Goal: Communication & Community: Ask a question

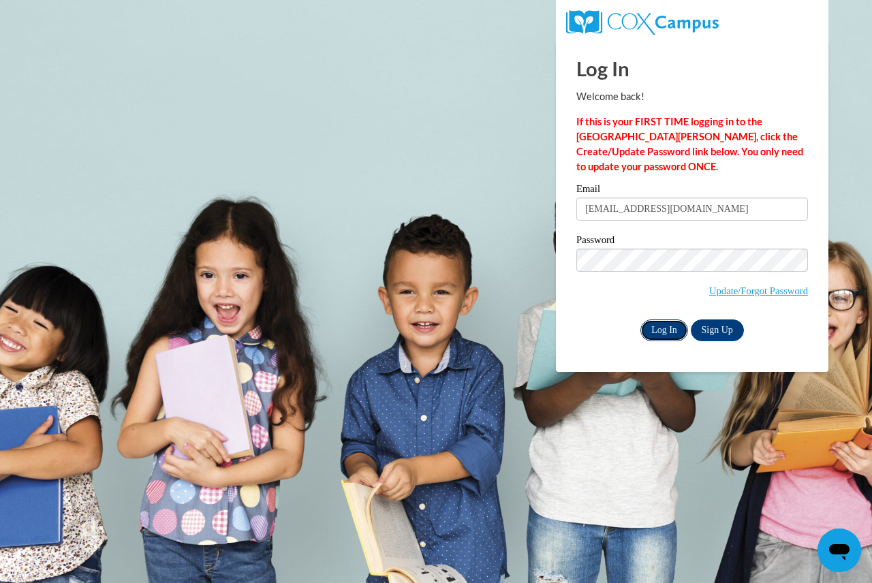
click at [668, 328] on input "Log In" at bounding box center [664, 331] width 48 height 22
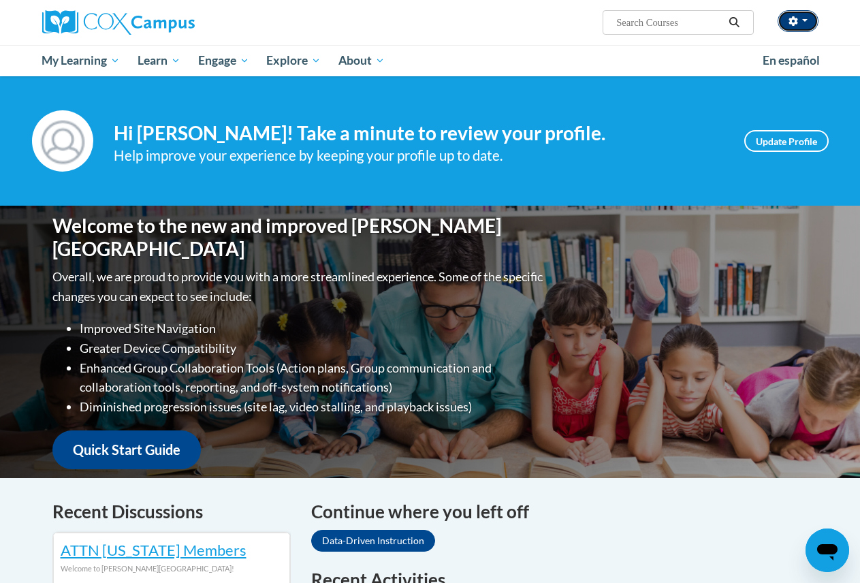
click at [807, 19] on span "button" at bounding box center [805, 20] width 5 height 3
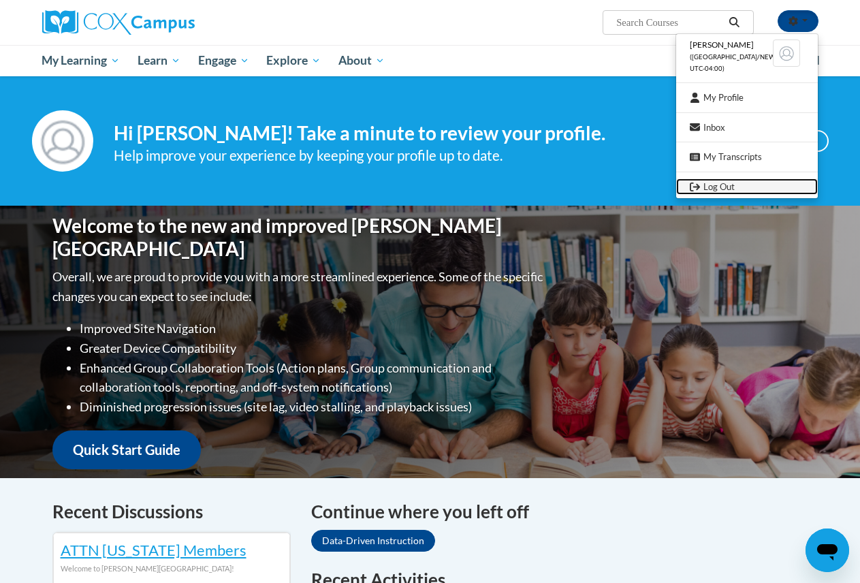
click at [721, 186] on link "Log Out" at bounding box center [747, 186] width 142 height 17
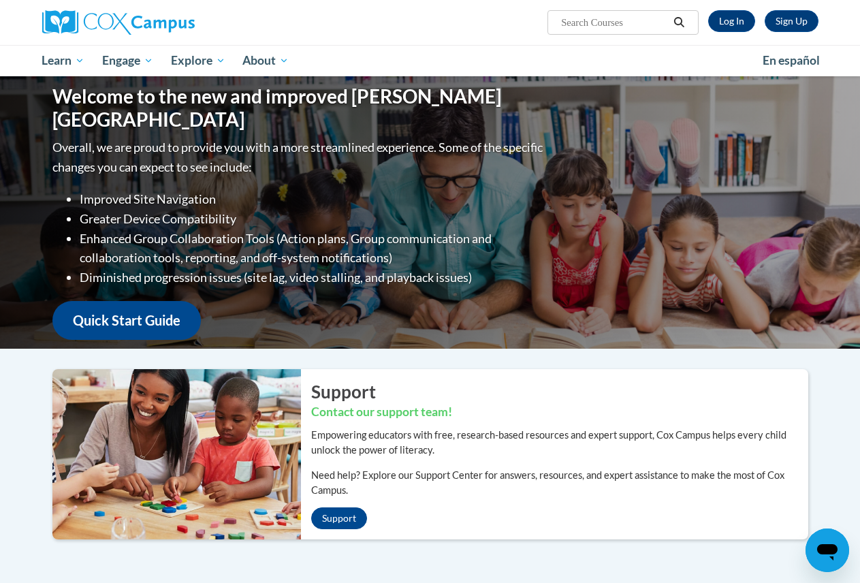
click at [828, 549] on icon "Open messaging window" at bounding box center [827, 552] width 20 height 16
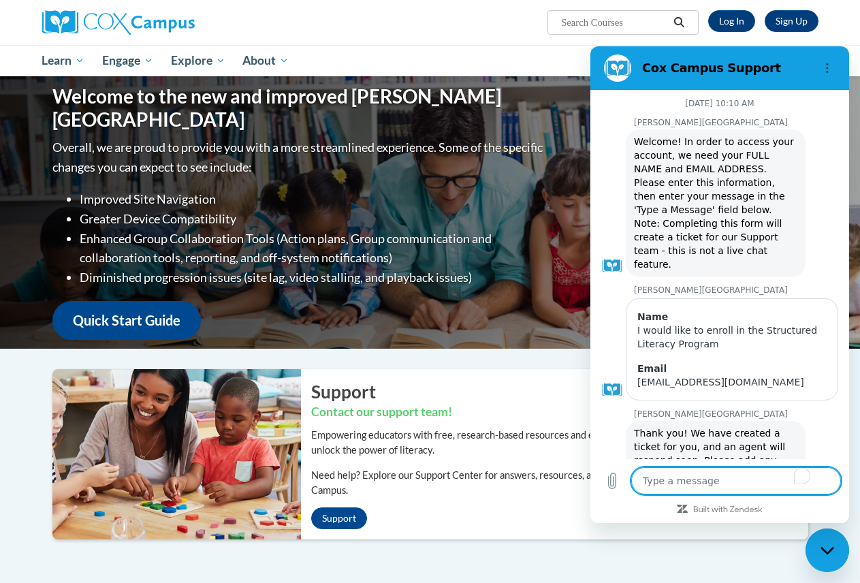
scroll to position [845, 0]
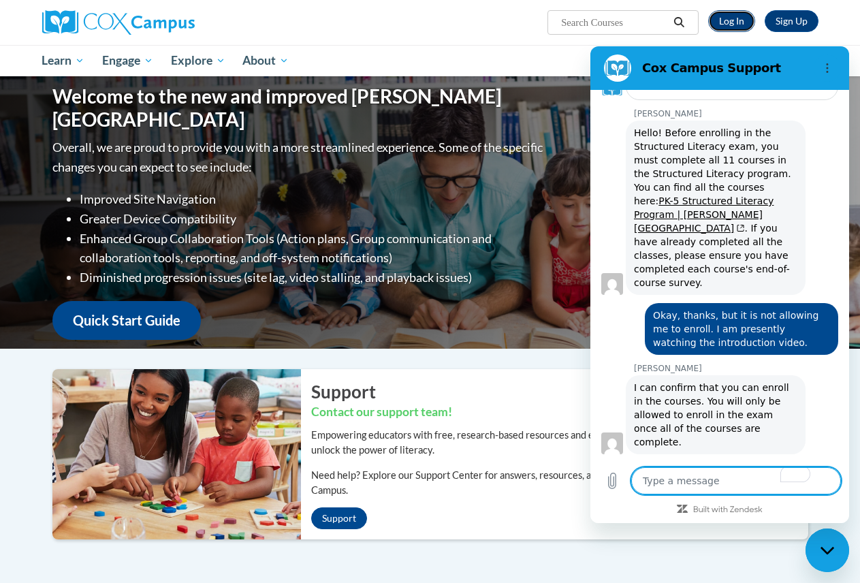
click at [730, 16] on link "Log In" at bounding box center [731, 21] width 47 height 22
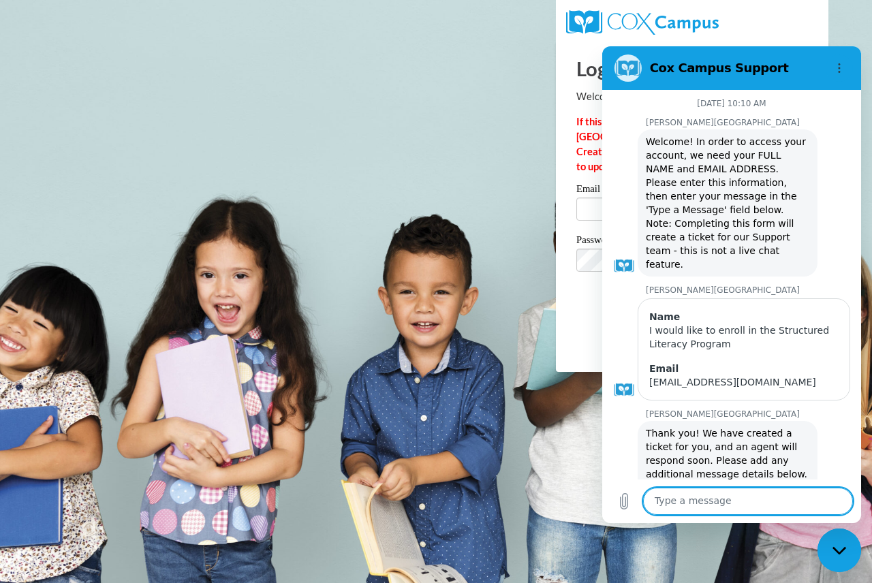
scroll to position [845, 0]
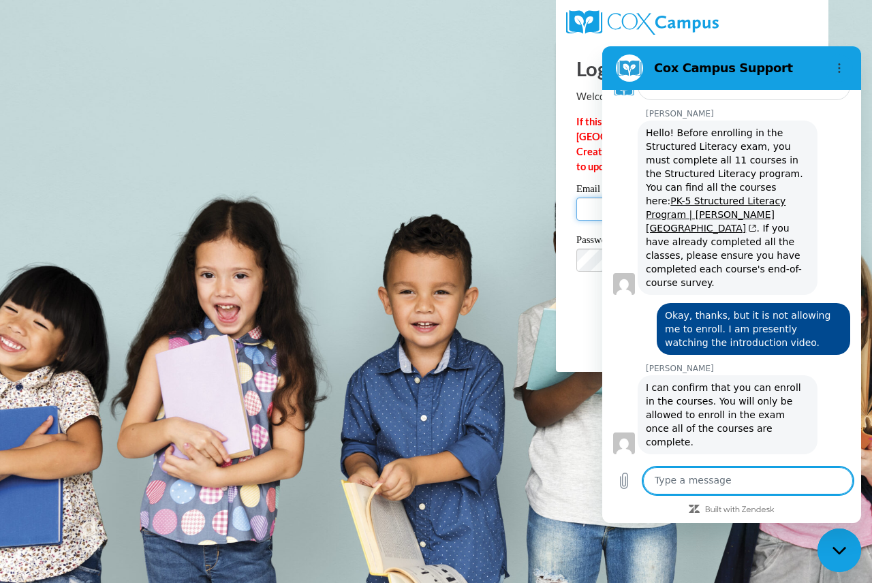
type input "WOODSBERNITA@YAHOO.COM"
click at [484, 144] on body "Log In Welcome back! If this is your FIRST TIME logging in to the NEW Cox Campu…" at bounding box center [436, 291] width 872 height 583
click at [533, 484] on body "Log In Welcome back! If this is your FIRST TIME logging in to the NEW Cox Campu…" at bounding box center [436, 291] width 872 height 583
click at [837, 72] on icon "Options menu" at bounding box center [839, 68] width 11 height 11
click at [850, 33] on body "Log In Welcome back! If this is your FIRST TIME logging in to the NEW Cox Campu…" at bounding box center [436, 291] width 872 height 583
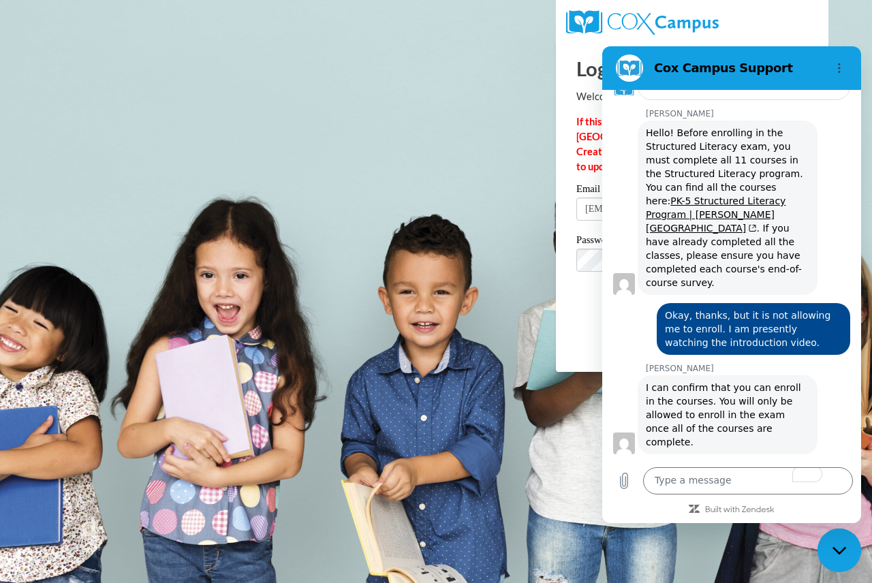
click at [625, 69] on figure at bounding box center [629, 67] width 27 height 27
drag, startPoint x: 22, startPoint y: 22, endPoint x: 516, endPoint y: 127, distance: 504.1
click at [516, 127] on body "Log In Welcome back! If this is your FIRST TIME logging in to the NEW Cox Campu…" at bounding box center [436, 291] width 872 height 583
click at [835, 68] on icon "Options menu" at bounding box center [839, 68] width 11 height 11
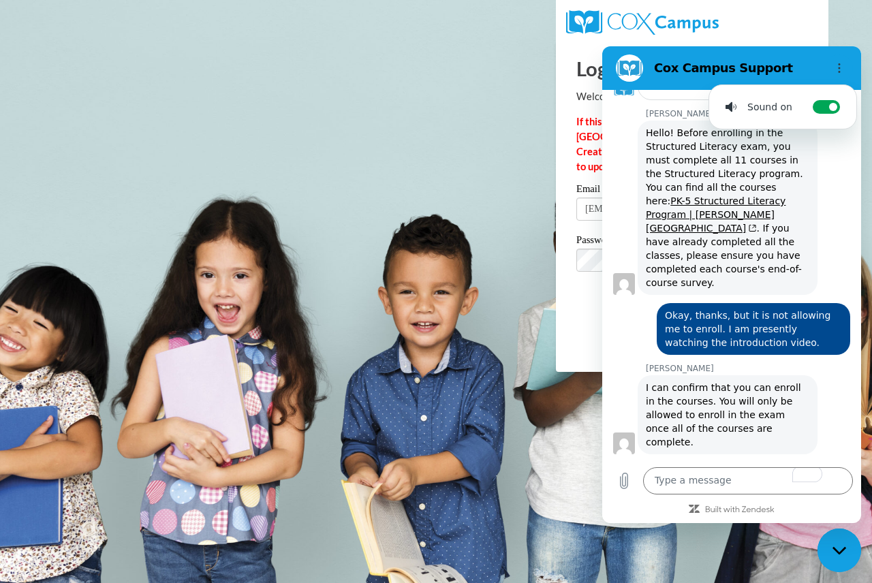
click at [758, 65] on h2 "Cox Campus Support" at bounding box center [737, 68] width 166 height 16
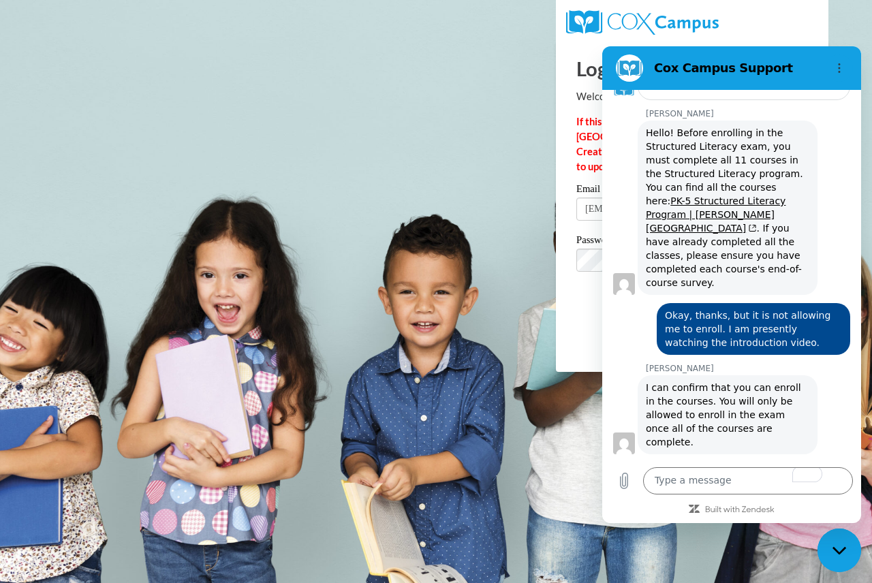
click at [626, 71] on figure at bounding box center [629, 67] width 27 height 27
click at [580, 310] on div "Password Update/Forgot Password" at bounding box center [692, 275] width 232 height 80
click at [839, 550] on icon "Close messaging window" at bounding box center [839, 550] width 14 height 9
type textarea "x"
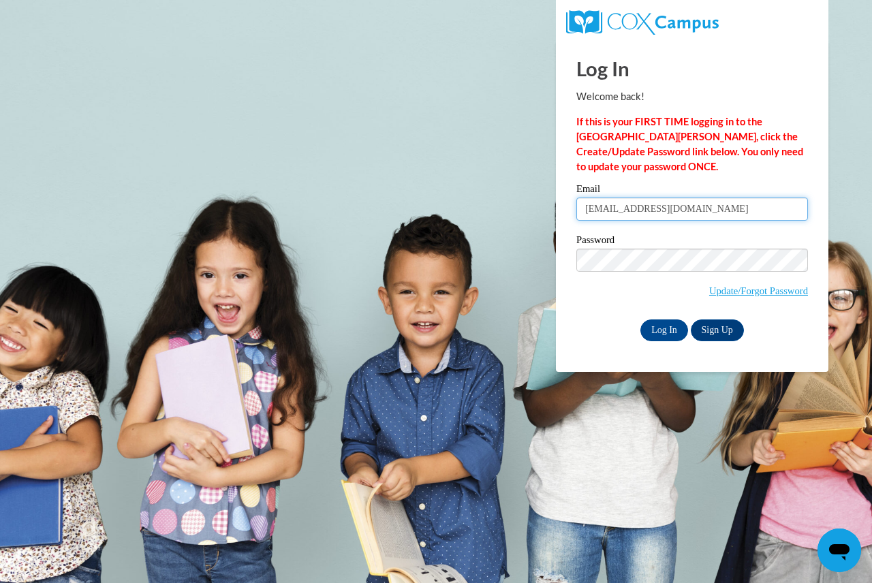
click at [728, 213] on input "WOODSBERNITA@YAHOO.COM" at bounding box center [692, 209] width 232 height 23
type input "W"
type input "bwoods2431@gmail.com"
click at [646, 327] on input "Log In" at bounding box center [664, 331] width 48 height 22
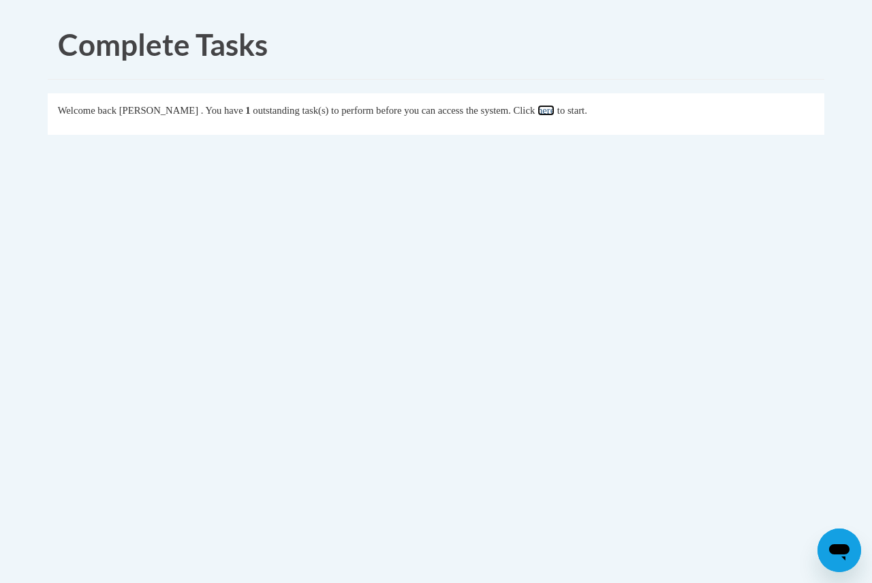
click at [555, 112] on link "here" at bounding box center [545, 110] width 17 height 11
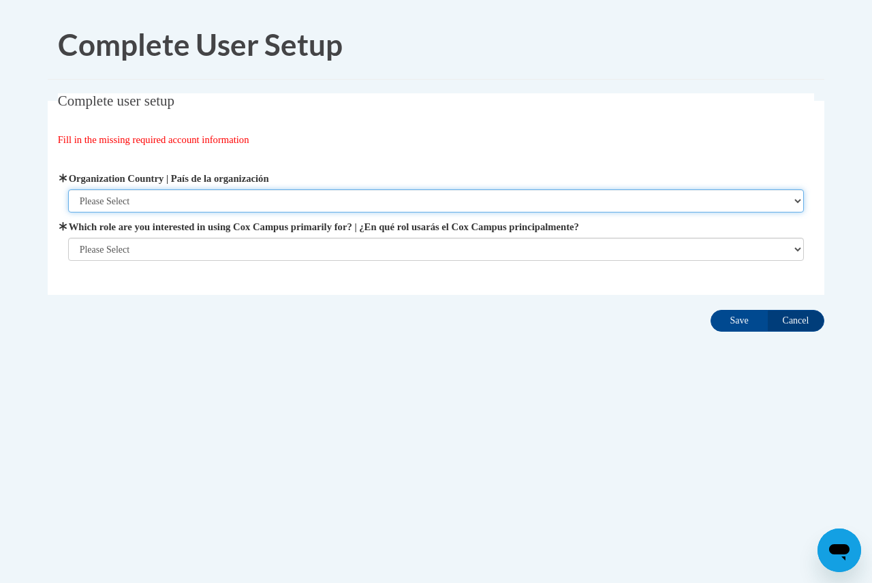
click at [796, 202] on select "Please Select [GEOGRAPHIC_DATA] | [GEOGRAPHIC_DATA] Outside of [GEOGRAPHIC_DATA…" at bounding box center [436, 200] width 736 height 23
select select "ad49bcad-a171-4b2e-b99c-48b446064914"
click at [68, 189] on select "Please Select [GEOGRAPHIC_DATA] | [GEOGRAPHIC_DATA] Outside of [GEOGRAPHIC_DATA…" at bounding box center [436, 200] width 736 height 23
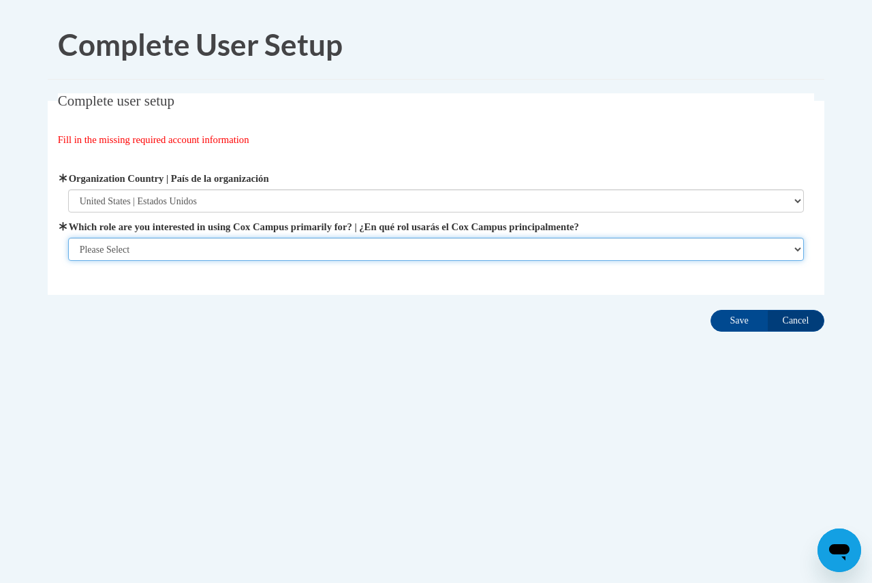
click at [798, 247] on select "Please Select College/University | Colegio/Universidad Community/Nonprofit Part…" at bounding box center [436, 249] width 736 height 23
select select "fbf2d438-af2f-41f8-98f1-81c410e29de3"
click at [68, 238] on select "Please Select College/University | Colegio/Universidad Community/Nonprofit Part…" at bounding box center [436, 249] width 736 height 23
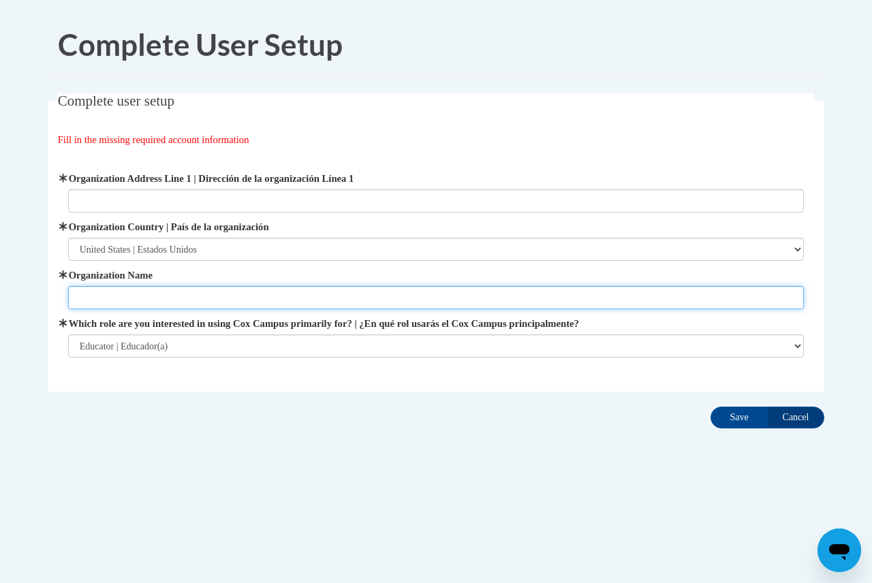
click at [566, 300] on input "Organization Name" at bounding box center [436, 297] width 736 height 23
type input "ANGEL'S PARADISE ACADEMY"
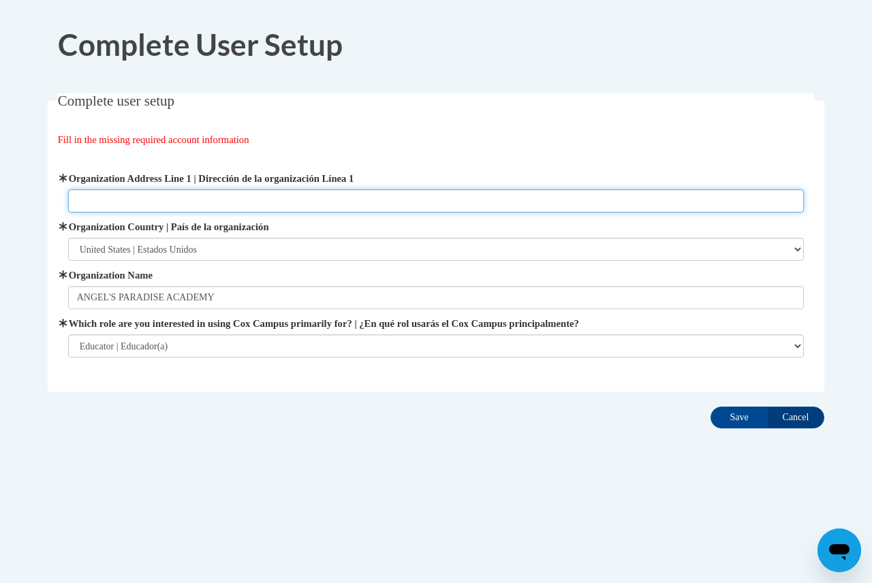
type input "595 [PERSON_NAME],[GEOGRAPHIC_DATA]."
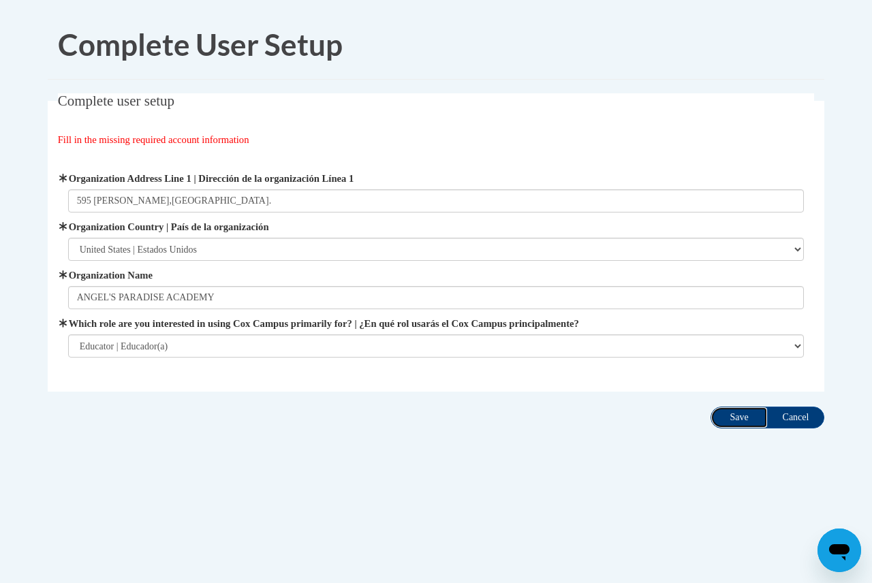
click at [734, 416] on input "Save" at bounding box center [739, 418] width 57 height 22
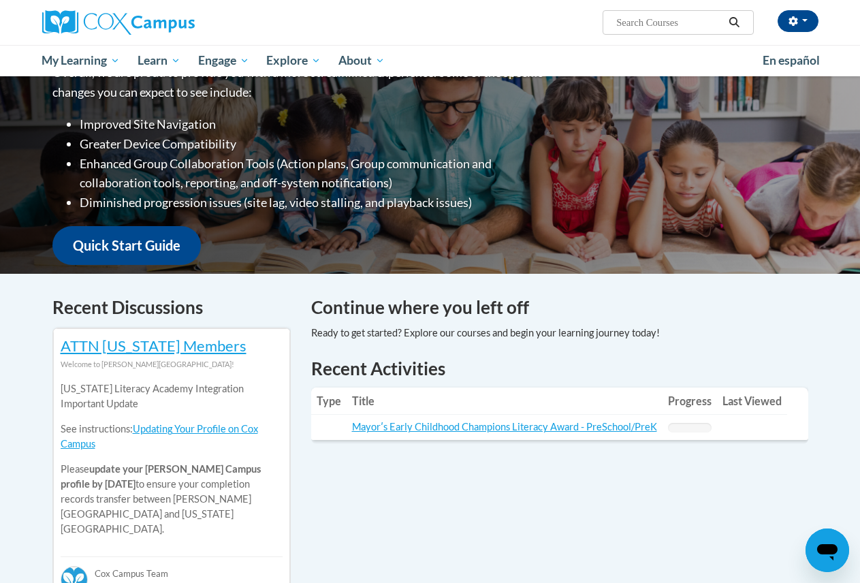
click at [821, 547] on icon "Open messaging window" at bounding box center [827, 552] width 20 height 16
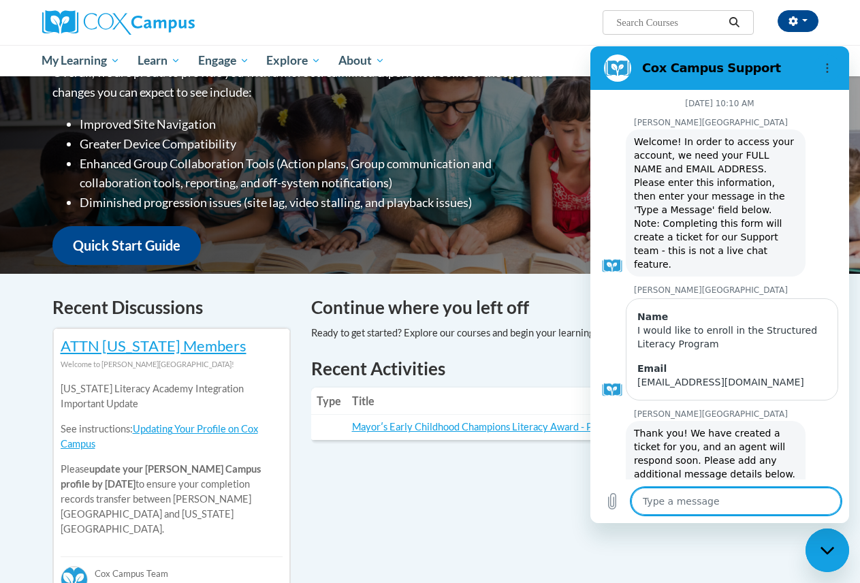
scroll to position [845, 0]
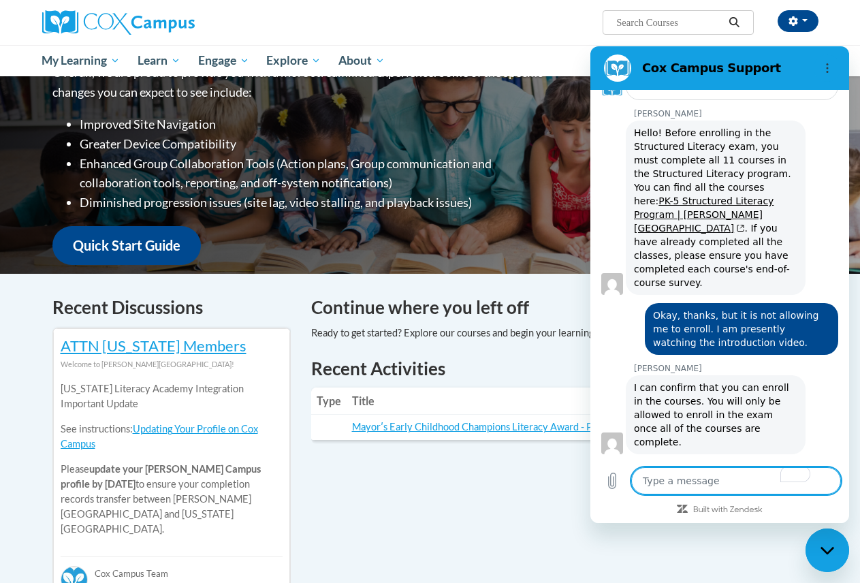
type textarea "G"
type textarea "x"
type textarea "Go"
type textarea "x"
type textarea "Goo"
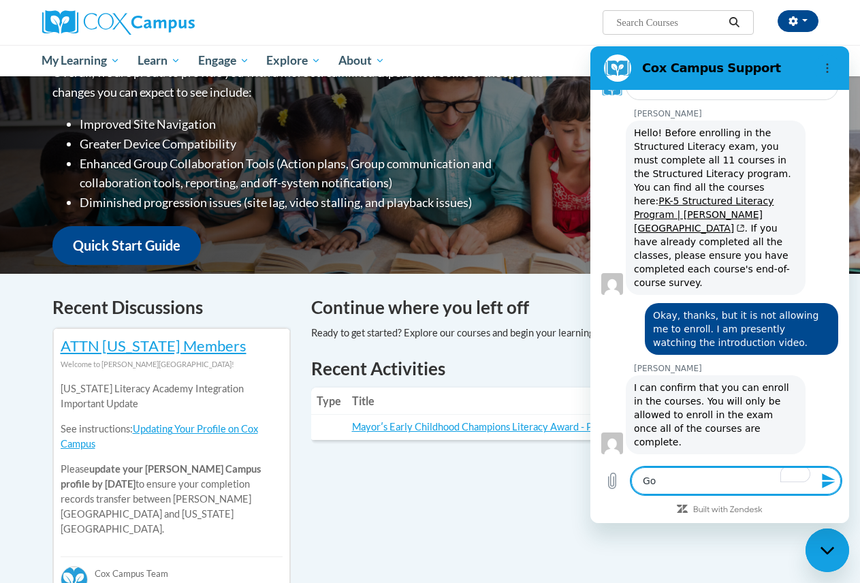
type textarea "x"
type textarea "Good"
type textarea "x"
type textarea "Good"
type textarea "x"
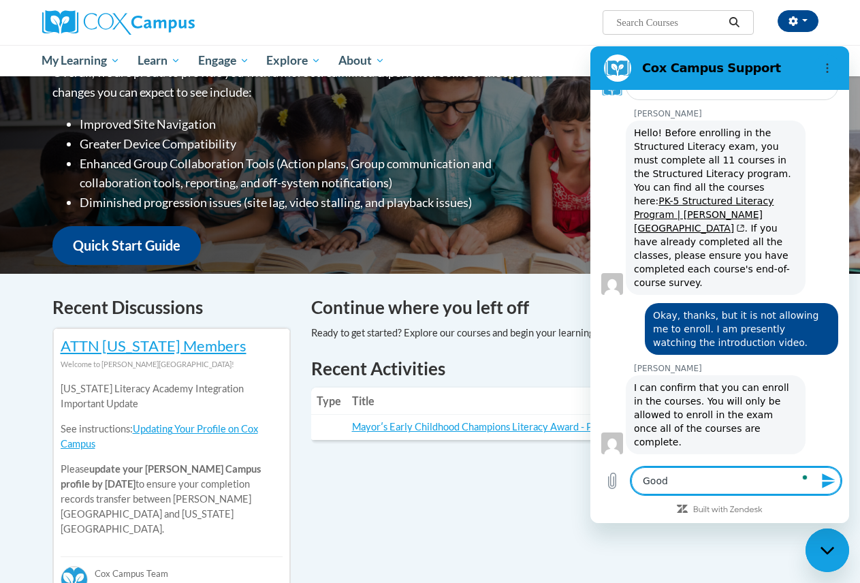
type textarea "Good m"
type textarea "x"
type textarea "Good mo"
type textarea "x"
type textarea "Good mor"
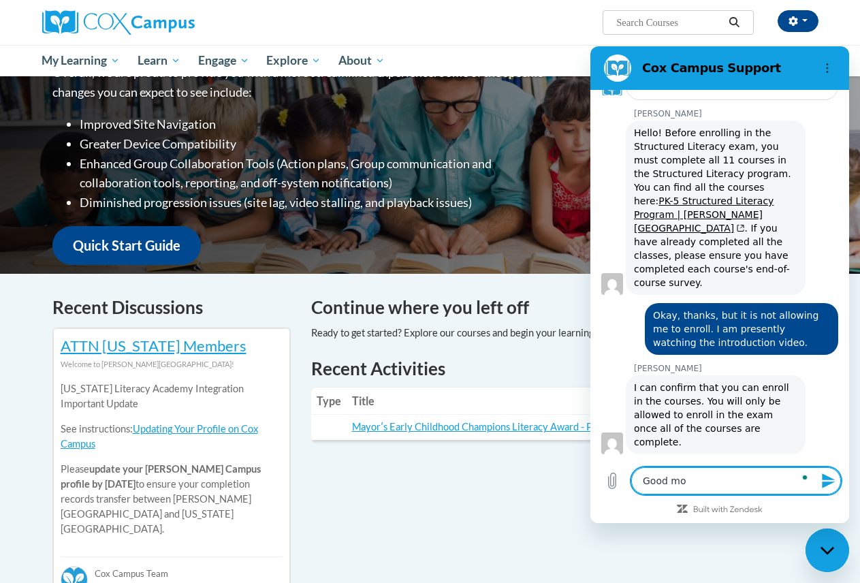
type textarea "x"
type textarea "Good morn"
type textarea "x"
type textarea "Good morni"
type textarea "x"
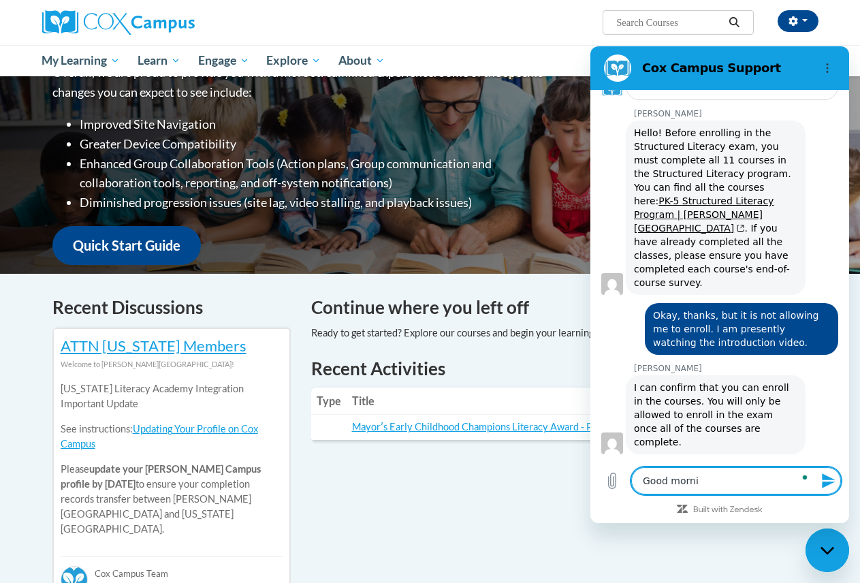
type textarea "Good mornin"
type textarea "x"
type textarea "Good morning"
type textarea "x"
type textarea "Good morning!"
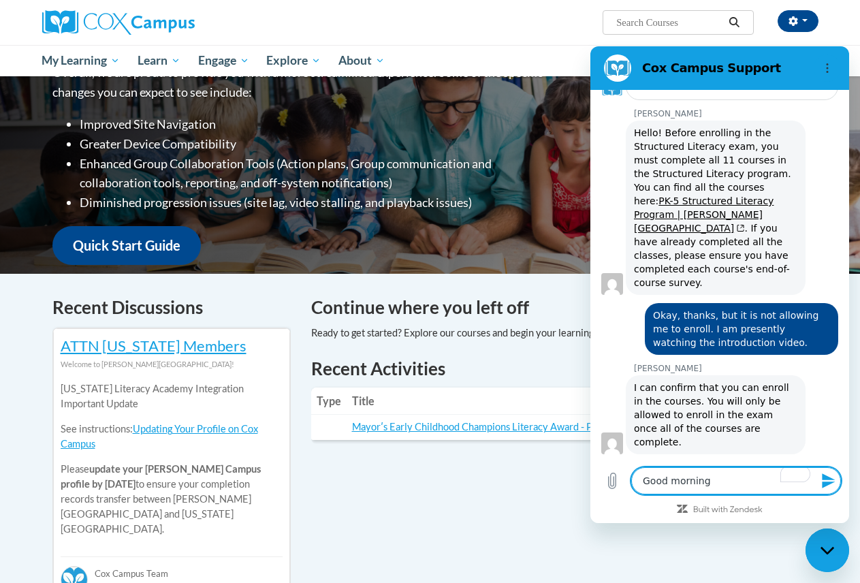
type textarea "x"
type textarea "Good morning!"
type textarea "x"
type textarea "Good morning! I"
type textarea "x"
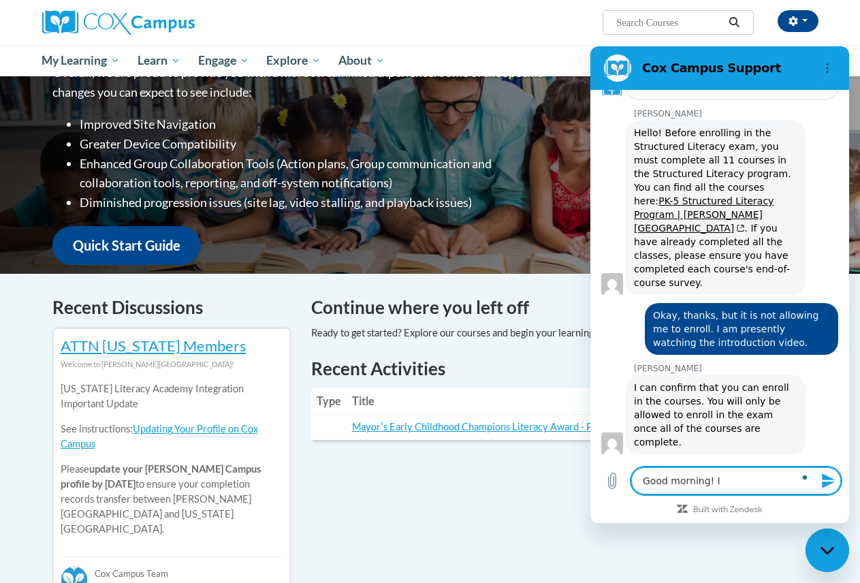
type textarea "Good morning! I"
type textarea "x"
type textarea "Good morning! I w"
type textarea "x"
type textarea "Good morning! I wa"
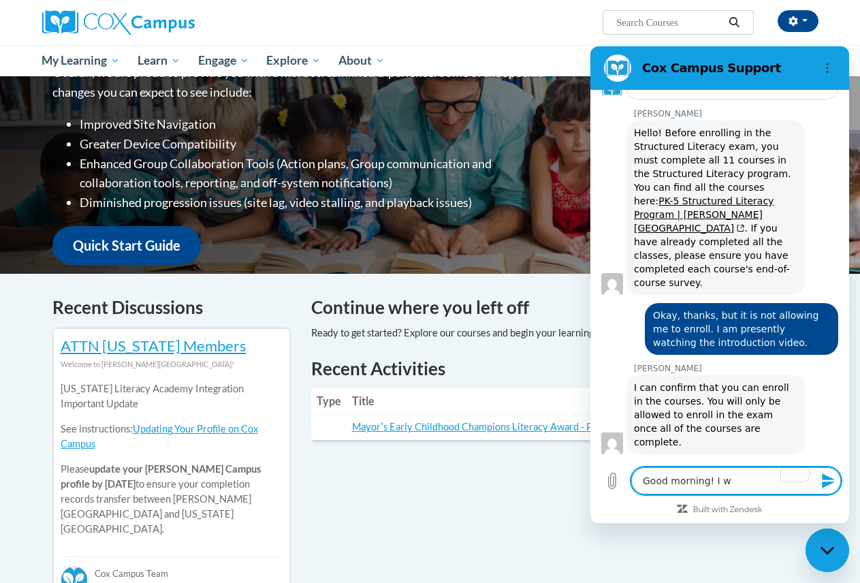
type textarea "x"
type textarea "Good morning! I wan"
type textarea "x"
type textarea "Good morning! I want"
type textarea "x"
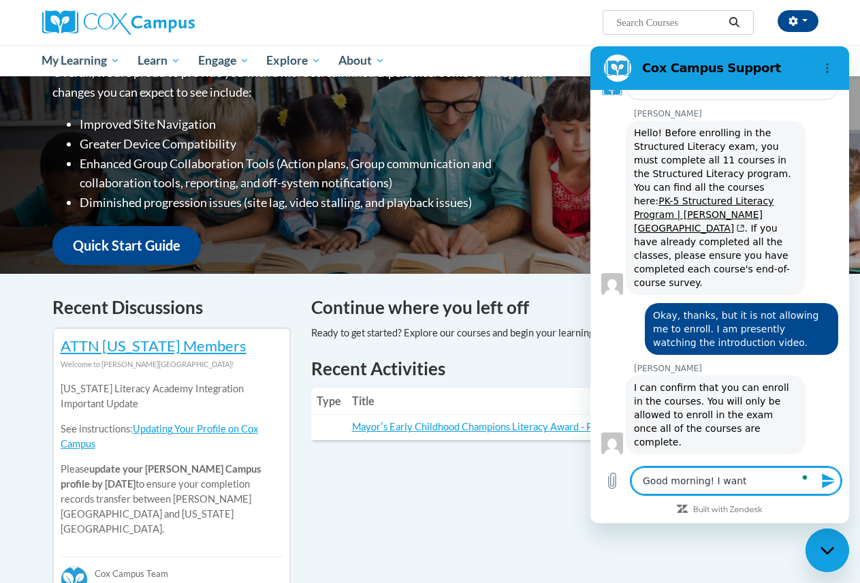
type textarea "Good morning! I wante"
type textarea "x"
type textarea "Good morning! I wanted"
type textarea "x"
type textarea "Good morning! I wanted"
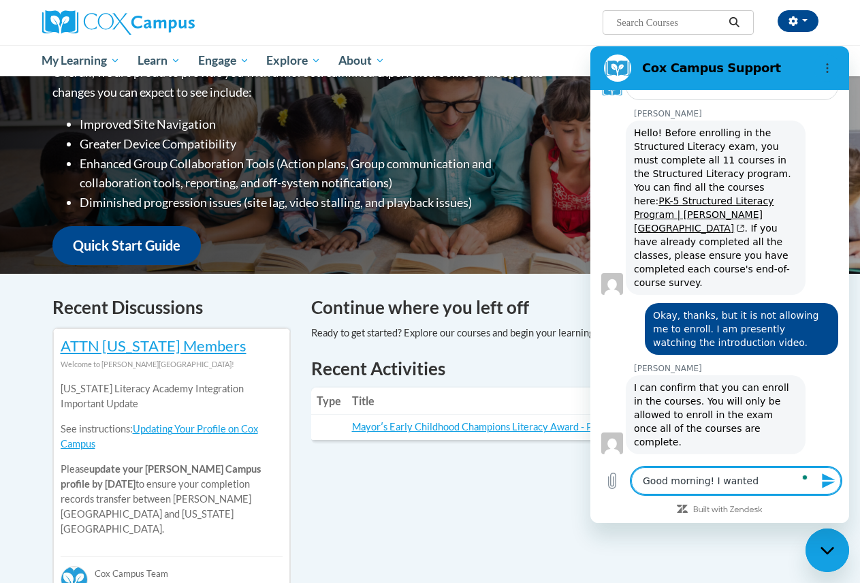
type textarea "x"
type textarea "Good morning! I wanted t"
type textarea "x"
type textarea "Good morning! I wanted to"
type textarea "x"
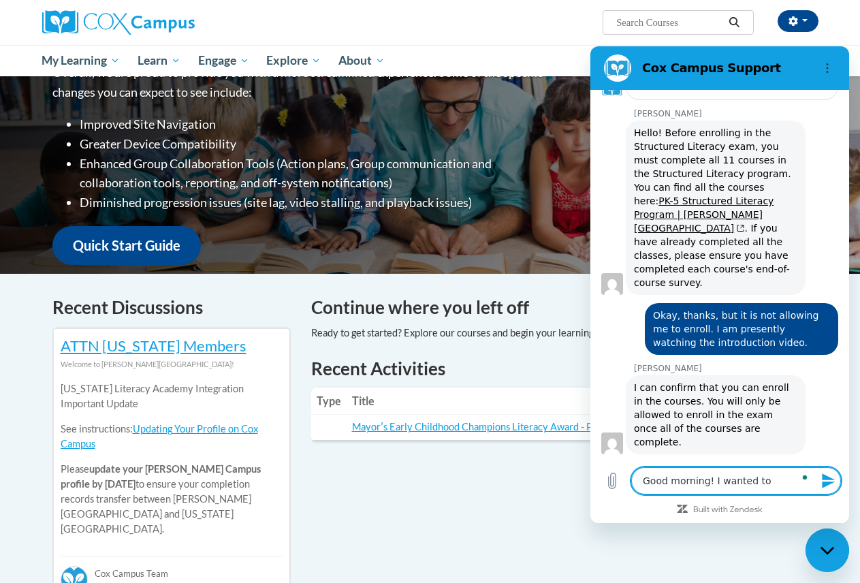
type textarea "Good morning! I wanted to"
type textarea "x"
type textarea "Good morning! I wanted to k"
type textarea "x"
type textarea "Good morning! I wanted to kn"
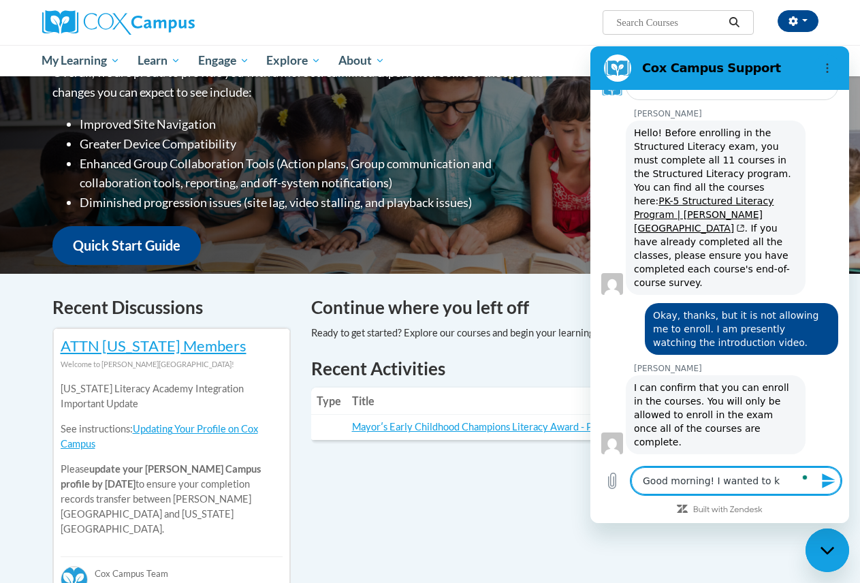
type textarea "x"
type textarea "Good morning! I wanted to kno"
type textarea "x"
type textarea "Good morning! I wanted to know"
type textarea "x"
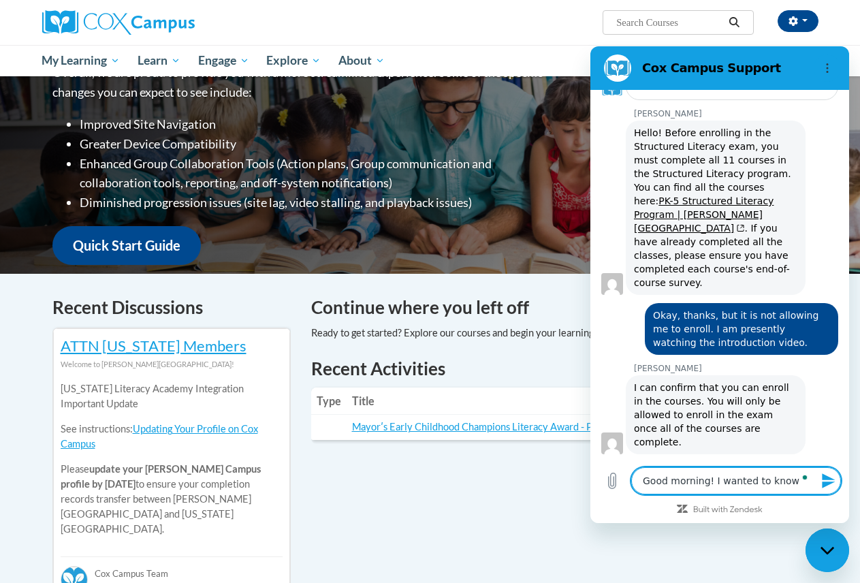
type textarea "Good morning! I wanted to know"
type textarea "x"
type textarea "Good morning! I wanted to know i"
type textarea "x"
type textarea "Good morning! I wanted to know if"
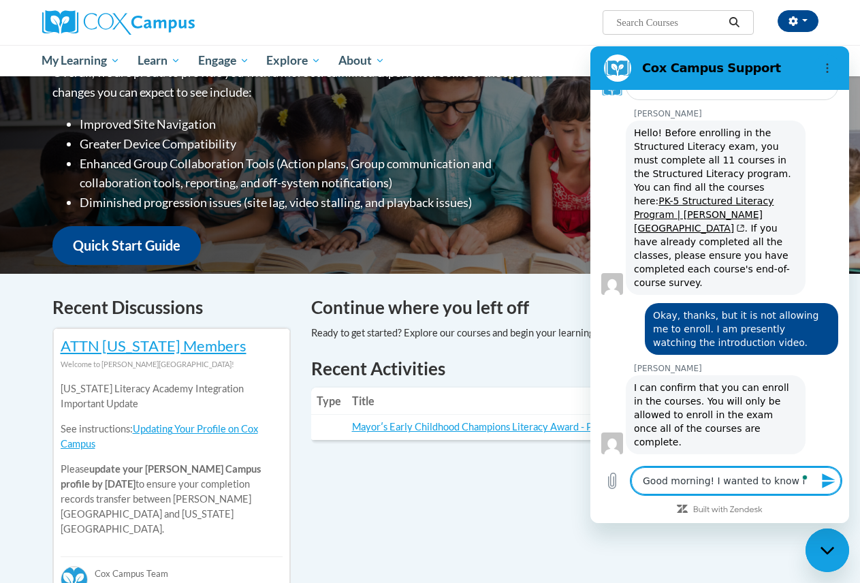
type textarea "x"
type textarea "Good morning! I wanted to know if"
type textarea "x"
type textarea "Good morning! I wanted to know if I"
type textarea "x"
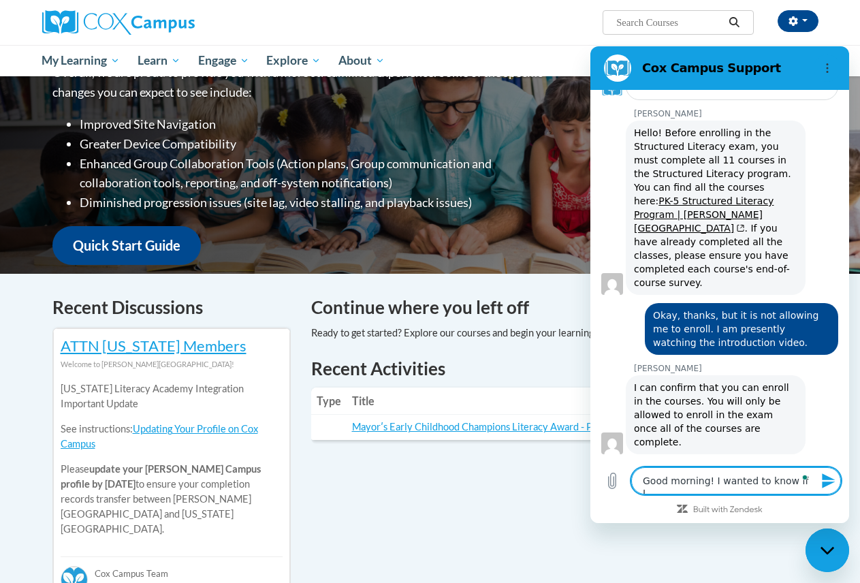
type textarea "Good morning! I wanted to know if I"
type textarea "x"
type textarea "Good morning! I wanted to know if I c"
type textarea "x"
type textarea "Good morning! I wanted to know if I co"
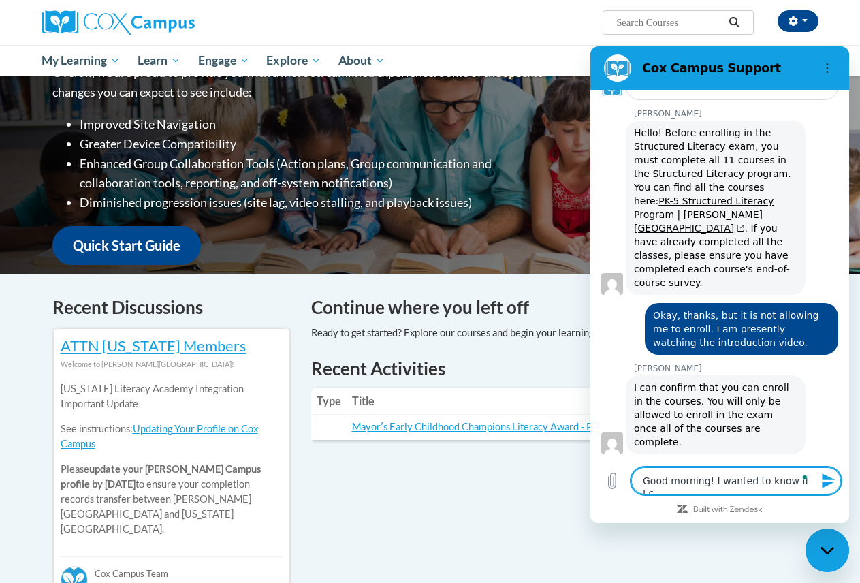
type textarea "x"
type textarea "Good morning! I wanted to know if I com"
type textarea "x"
type textarea "Good morning! I wanted to know if I comp"
type textarea "x"
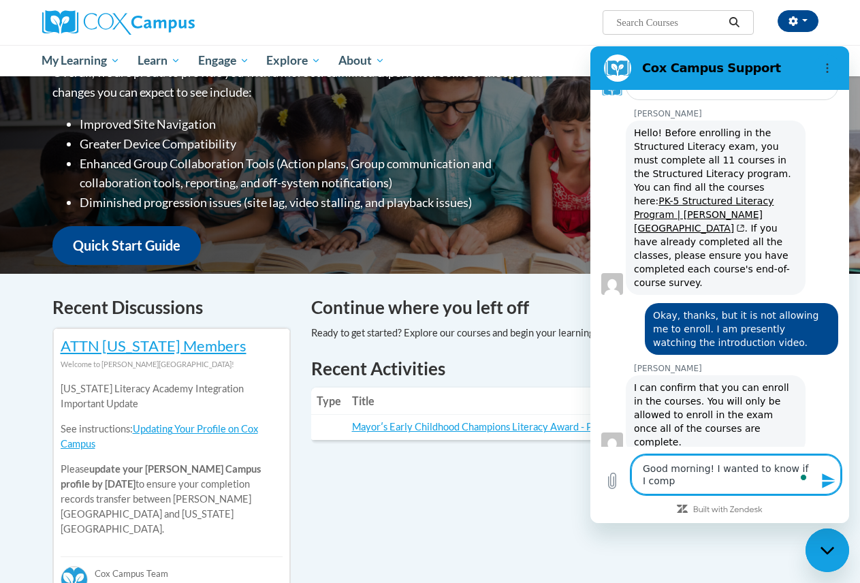
type textarea "Good morning! I wanted to know if I compl"
type textarea "x"
type textarea "Good morning! I wanted to know if I comple"
type textarea "x"
type textarea "Good morning! I wanted to know if I complet"
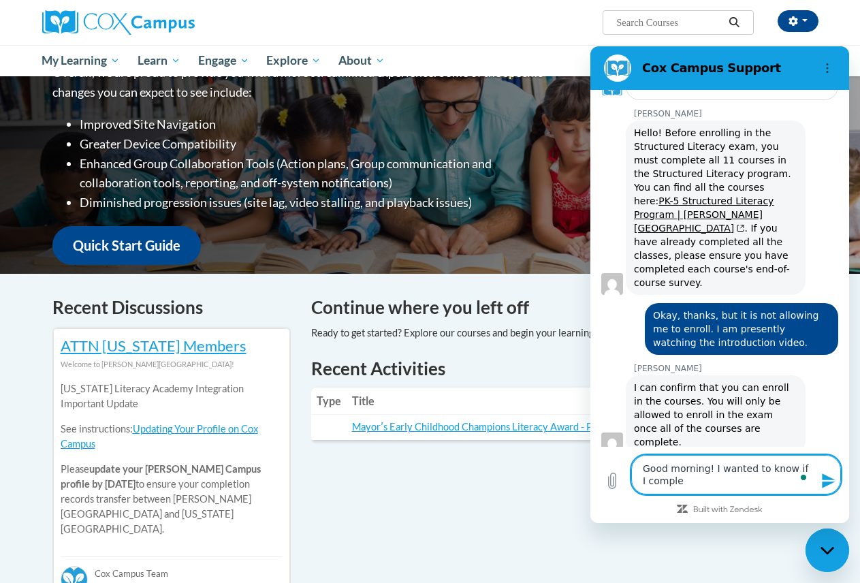
type textarea "x"
type textarea "Good morning! I wanted to know if I complete"
type textarea "x"
type textarea "Good morning! I wanted to know if I completed"
type textarea "x"
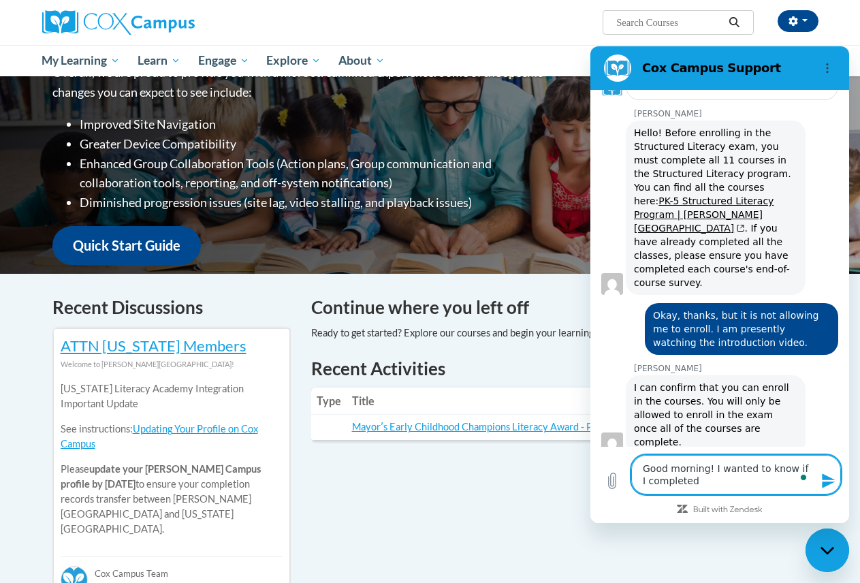
type textarea "Good morning! I wanted to know if I completed"
type textarea "x"
type textarea "Good morning! I wanted to know if I completed t"
type textarea "x"
type textarea "Good morning! I wanted to know if I completed th"
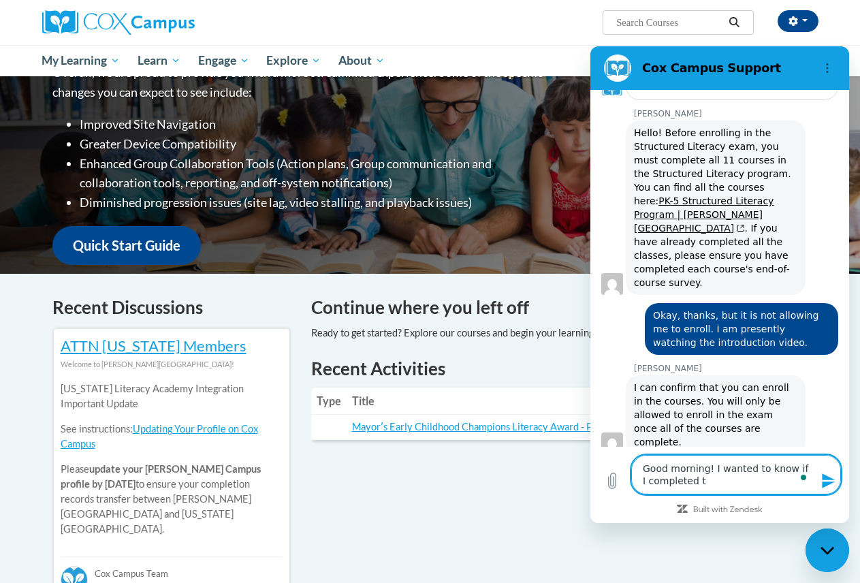
type textarea "x"
type textarea "Good morning! I wanted to know if I completed the"
type textarea "x"
type textarea "Good morning! I wanted to know if I completed the"
type textarea "x"
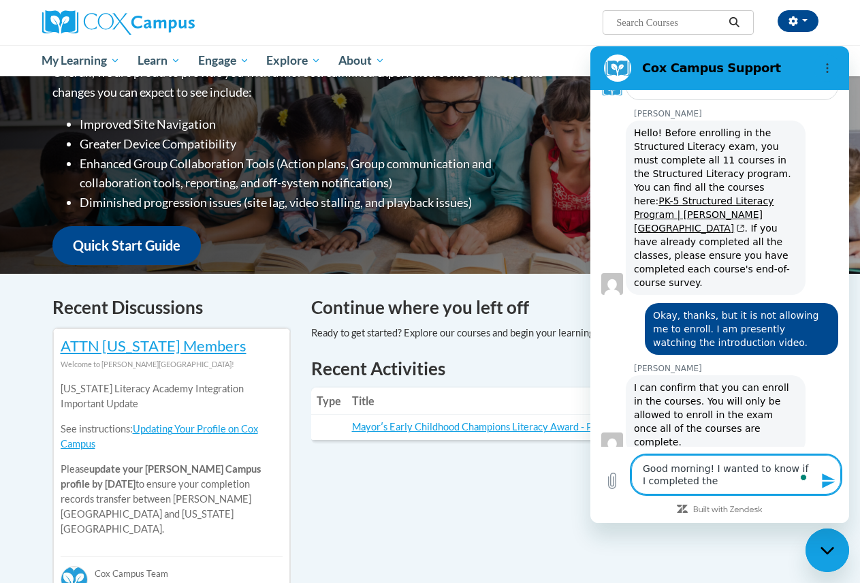
type textarea "Good morning! I wanted to know if I completed the C"
type textarea "x"
type textarea "Good morning! I wanted to know if I completed the Ch"
type textarea "x"
type textarea "Good morning! I wanted to know if I completed the Cha"
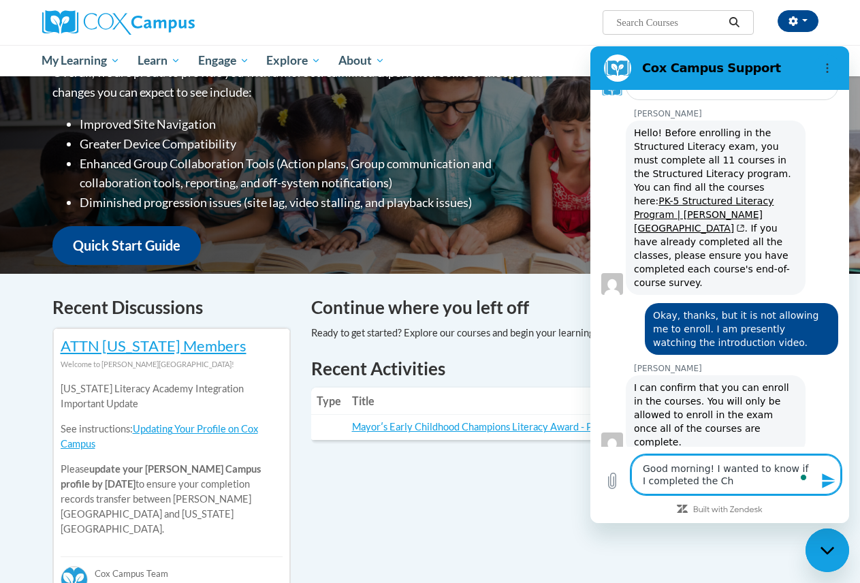
type textarea "x"
type textarea "Good morning! I wanted to know if I completed the Cham"
type textarea "x"
type textarea "Good morning! I wanted to know if I completed the Champ"
type textarea "x"
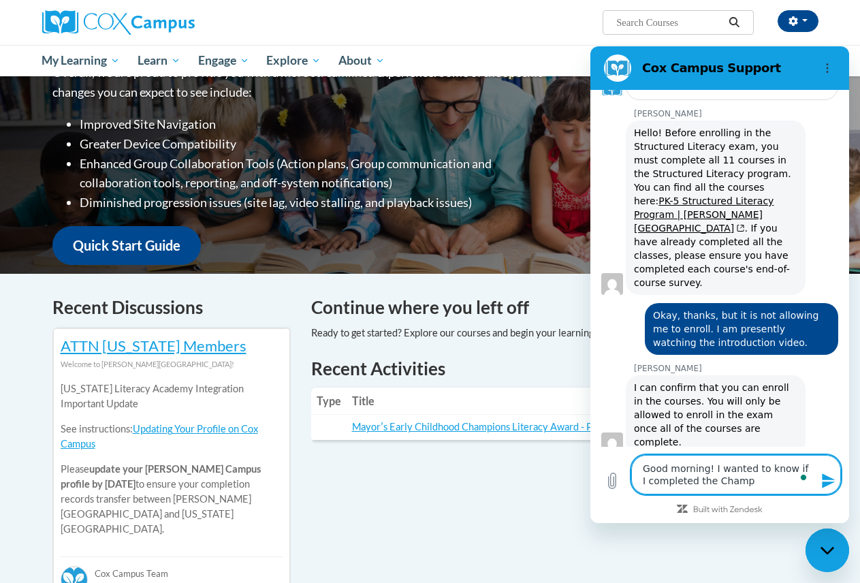
type textarea "Good morning! I wanted to know if I completed the Champi"
type textarea "x"
type textarea "Good morning! I wanted to know if I completed the Champio"
type textarea "x"
type textarea "Good morning! I wanted to know if I completed the Champion"
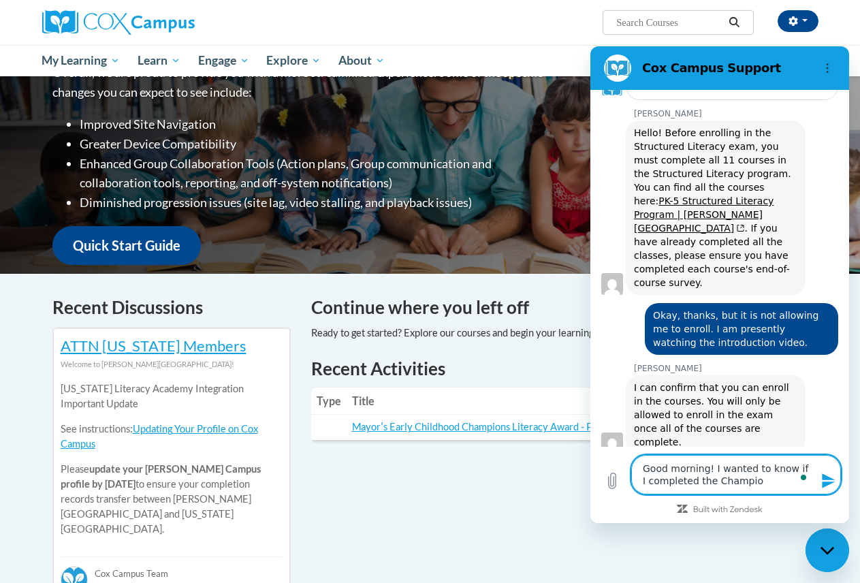
type textarea "x"
type textarea "Good morning! I wanted to know if I completed the Champions"
type textarea "x"
type textarea "Good morning! I wanted to know if I completed the Champions"
type textarea "x"
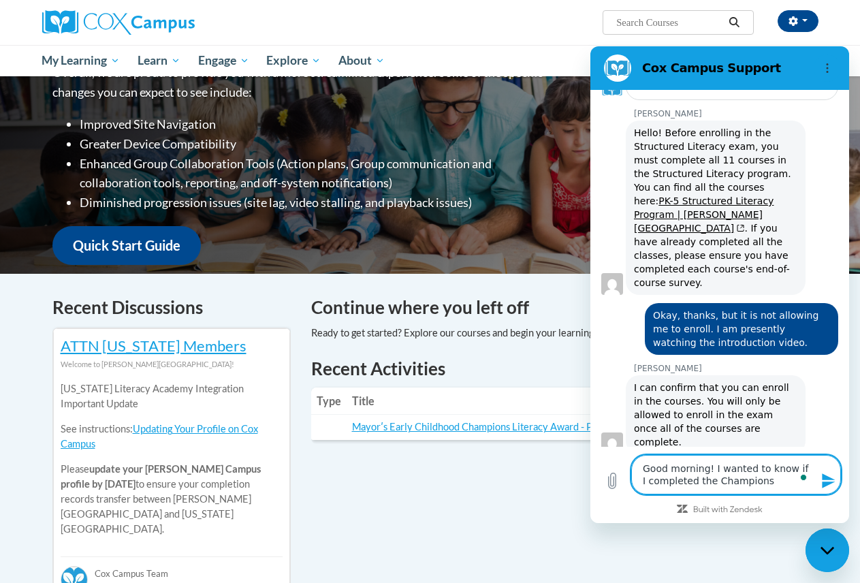
type textarea "Good morning! I wanted to know if I completed the Champions f"
type textarea "x"
type textarea "Good morning! I wanted to know if I completed the Champions fo"
type textarea "x"
type textarea "Good morning! I wanted to know if I completed the Champions for"
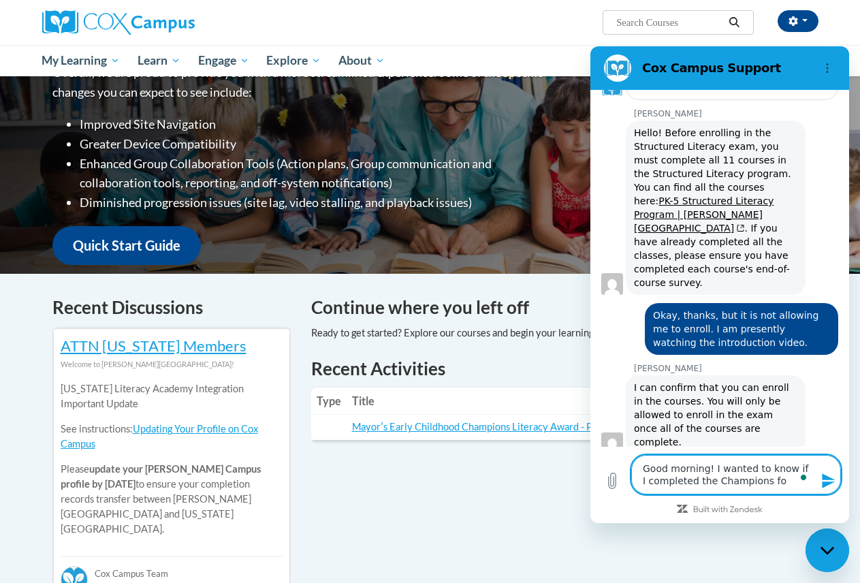
type textarea "x"
type textarea "Good morning! I wanted to know if I completed the Champions for"
type textarea "x"
type textarea "Good morning! I wanted to know if I completed the Champions for e"
type textarea "x"
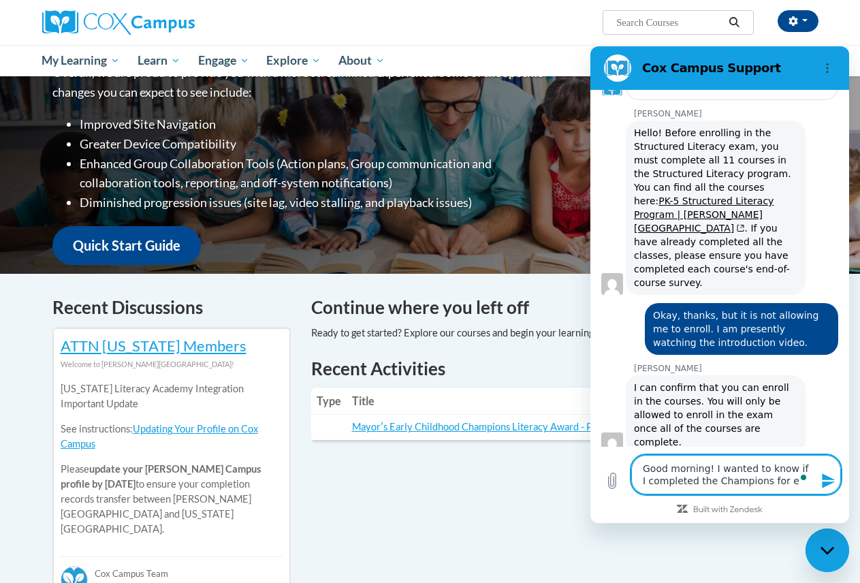
type textarea "Good morning! I wanted to know if I completed the Champions for ea"
type textarea "x"
type textarea "Good morning! I wanted to know if I completed the Champions for ear"
type textarea "x"
type textarea "Good morning! I wanted to know if I completed the Champions for [PERSON_NAME]"
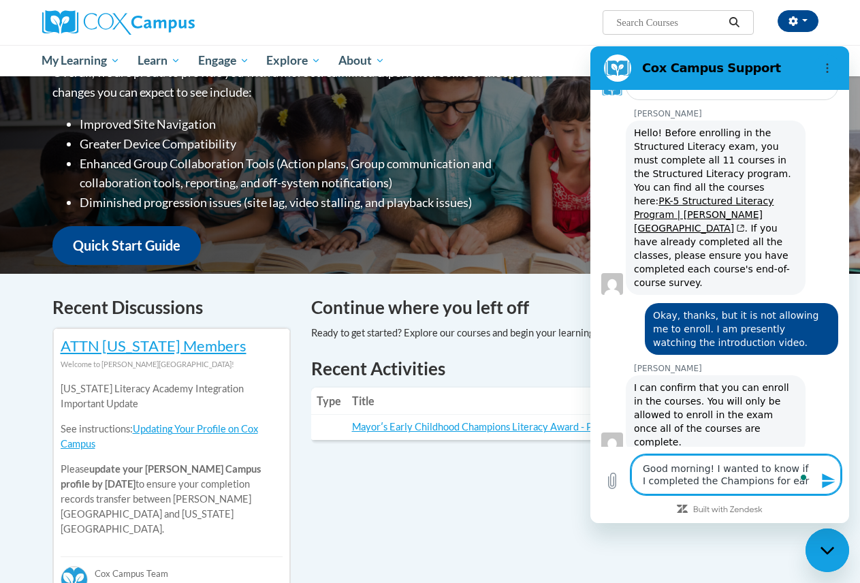
type textarea "x"
type textarea "Good morning! I wanted to know if I completed the Champions for early"
type textarea "x"
type textarea "Good morning! I wanted to know if I completed the Champions for early"
type textarea "x"
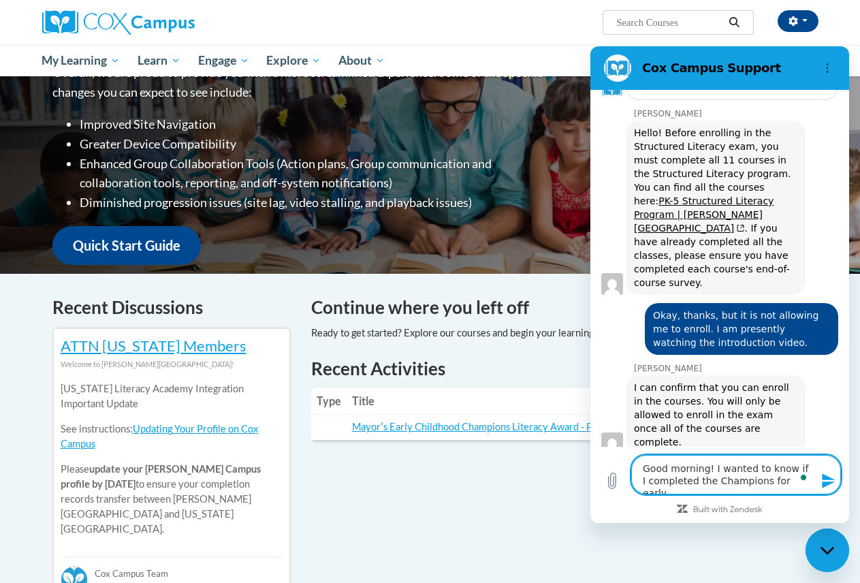
type textarea "Good morning! I wanted to know if I completed the Champions for early e"
type textarea "x"
type textarea "Good morning! I wanted to know if I completed the Champions for early ed"
type textarea "x"
type textarea "Good morning! I wanted to know if I completed the Champions for early edu"
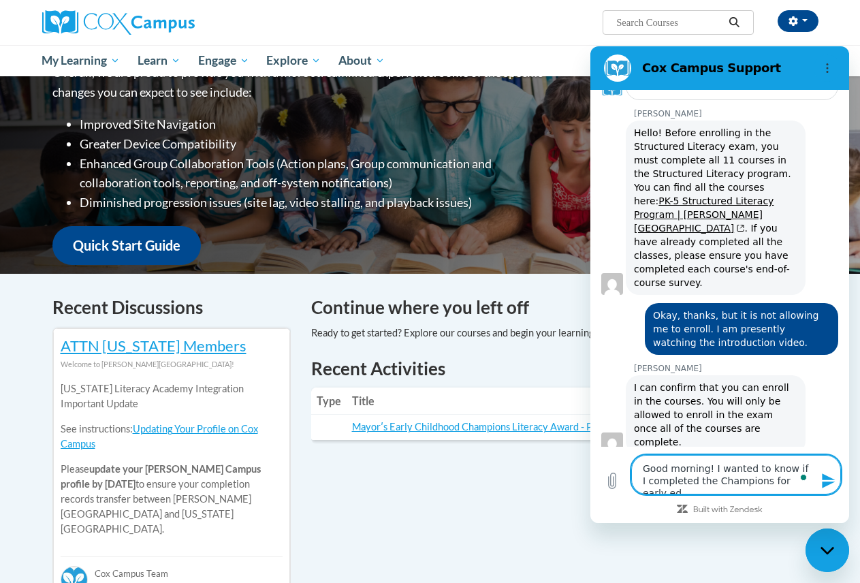
type textarea "x"
type textarea "Good morning! I wanted to know if I completed the Champions for early educ"
type textarea "x"
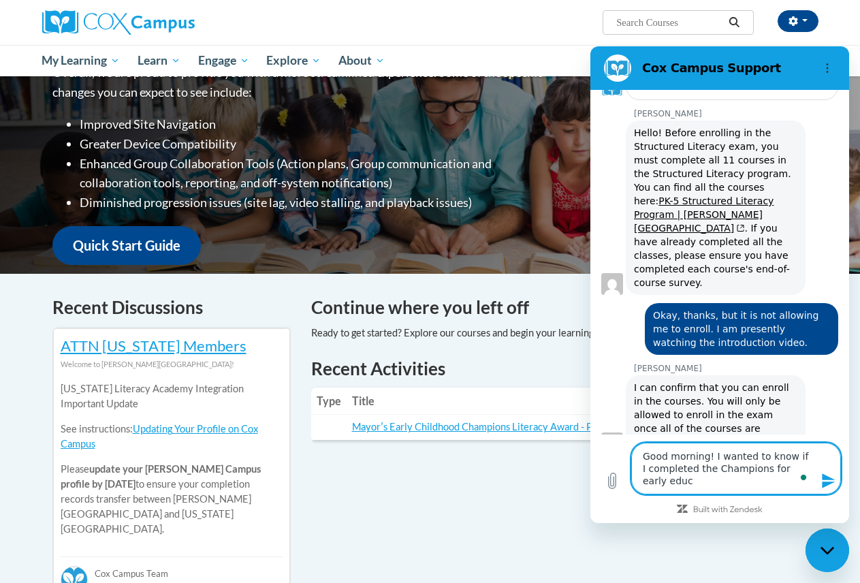
type textarea "Good morning! I wanted to know if I completed the Champions for early educa"
type textarea "x"
type textarea "Good morning! I wanted to know if I completed the Champions for early educat"
type textarea "x"
type textarea "Good morning! I wanted to know if I completed the Champions for early educati"
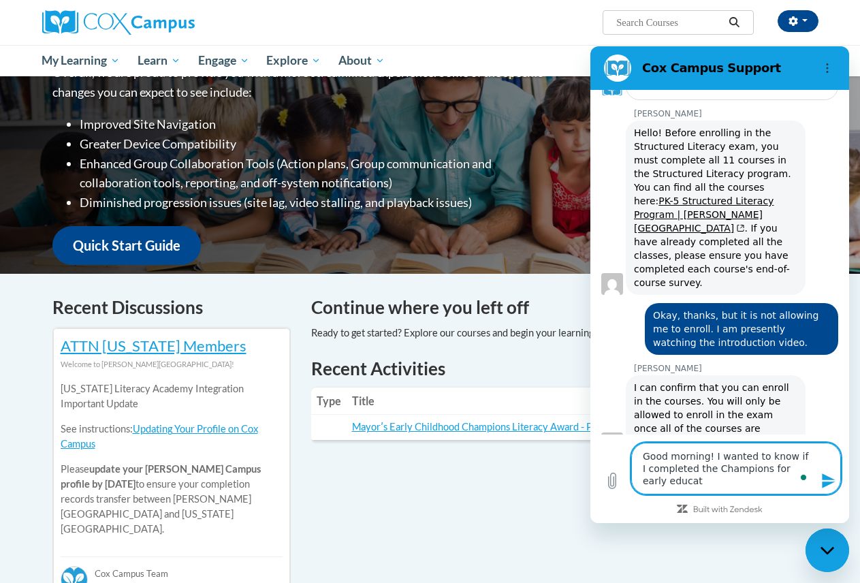
type textarea "x"
type textarea "Good morning! I wanted to know if I completed the Champions for early educatio"
type textarea "x"
type textarea "Good morning! I wanted to know if I completed the Champions for early education"
type textarea "x"
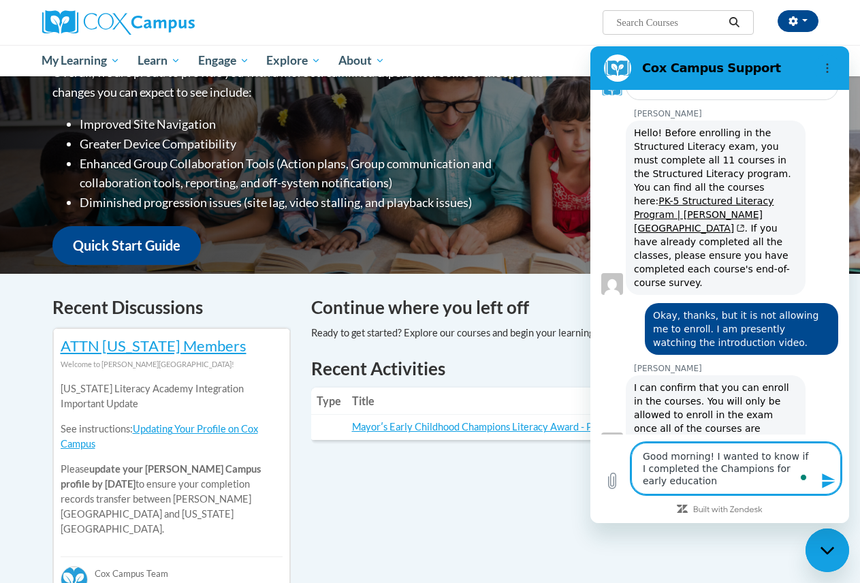
type textarea "Good morning! I wanted to know if I completed the Champions for early education"
type textarea "x"
type textarea "Good morning! I wanted to know if I completed the Champions for early education…"
type textarea "x"
type textarea "Good morning! I wanted to know if I completed the Champions for early education…"
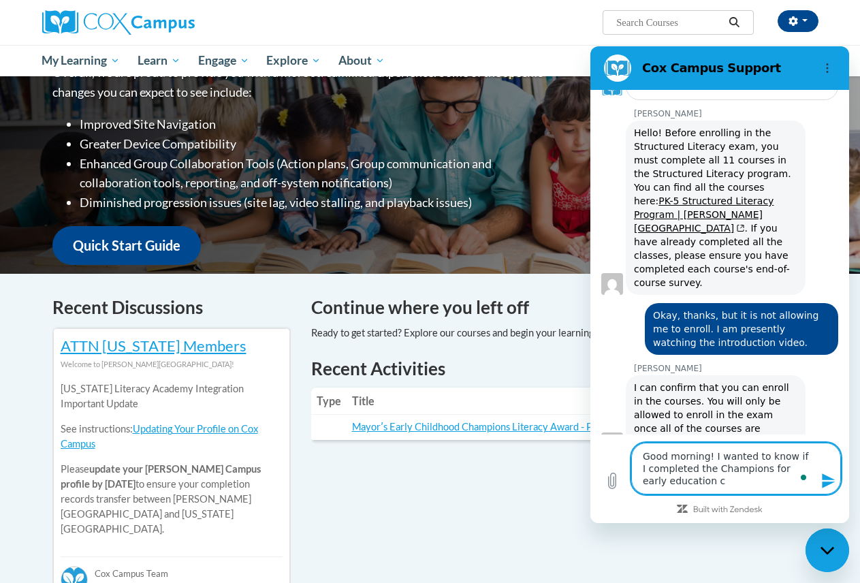
type textarea "x"
type textarea "Good morning! I wanted to know if I completed the Champions for early education…"
type textarea "x"
type textarea "Good morning! I wanted to know if I completed the Champions for early education…"
type textarea "x"
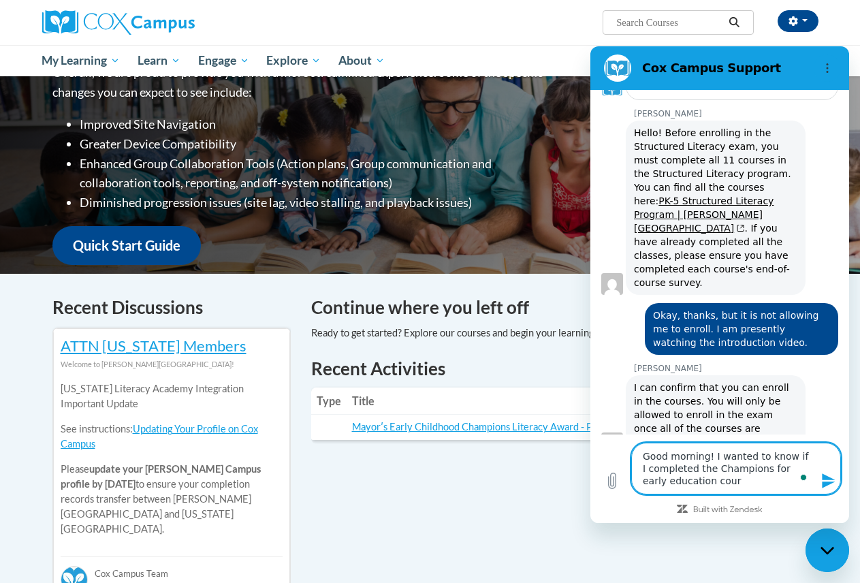
type textarea "Good morning! I wanted to know if I completed the Champions for early education…"
type textarea "x"
type textarea "Good morning! I wanted to know if I completed the Champions for early education…"
type textarea "x"
type textarea "Good morning! I wanted to know if I completed the Champions for early education…"
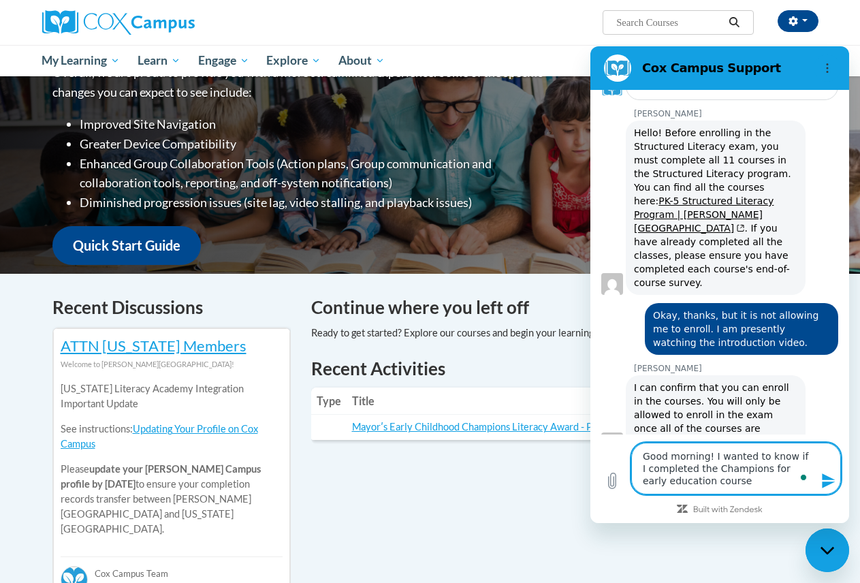
type textarea "x"
type textarea "Good morning! I wanted to know if I completed the Champions for early education…"
type textarea "x"
type textarea "Good morning! I wanted to know if I completed the Champions for early education…"
type textarea "x"
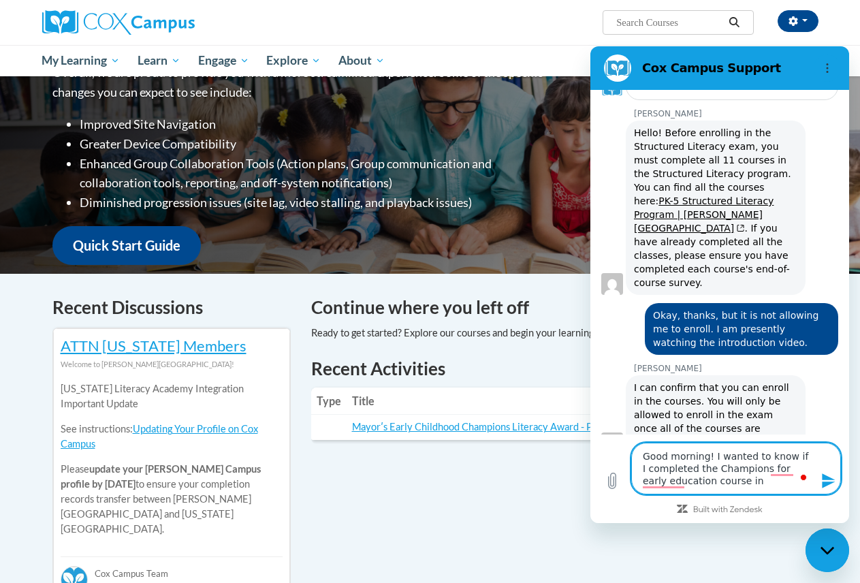
type textarea "Good morning! I wanted to know if I completed the Champions for early education…"
type textarea "x"
type textarea "Good morning! I wanted to know if I completed the Champions for early education…"
type textarea "x"
type textarea "Good morning! I wanted to know if I completed the Champions for early education…"
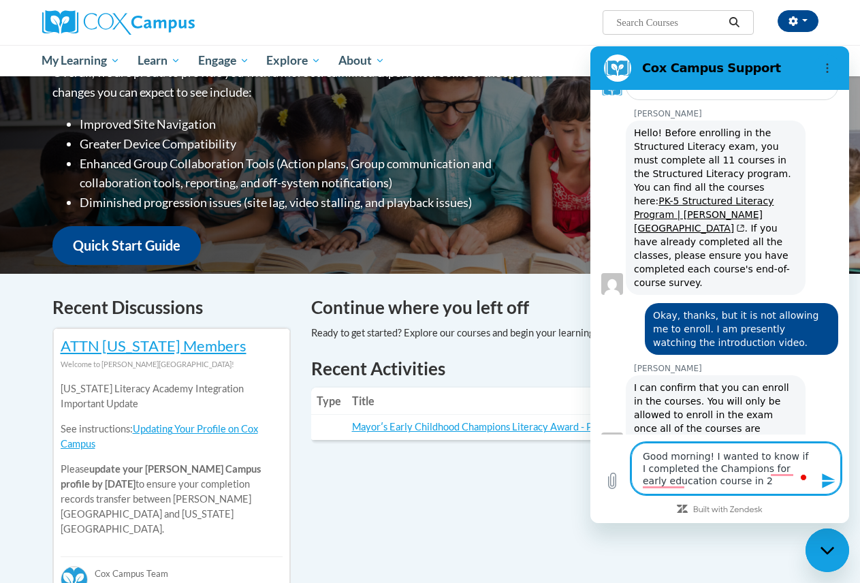
type textarea "x"
type textarea "Good morning! I wanted to know if I completed the Champions for early education…"
type textarea "x"
type textarea "Good morning! I wanted to know if I completed the Champions for early education…"
type textarea "x"
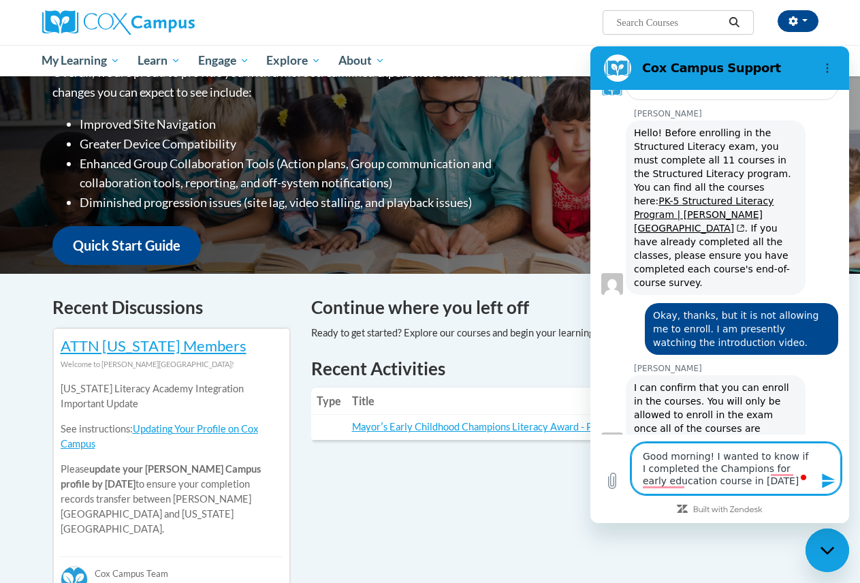
type textarea "Good morning! I wanted to know if I completed the Champions for early education…"
type textarea "x"
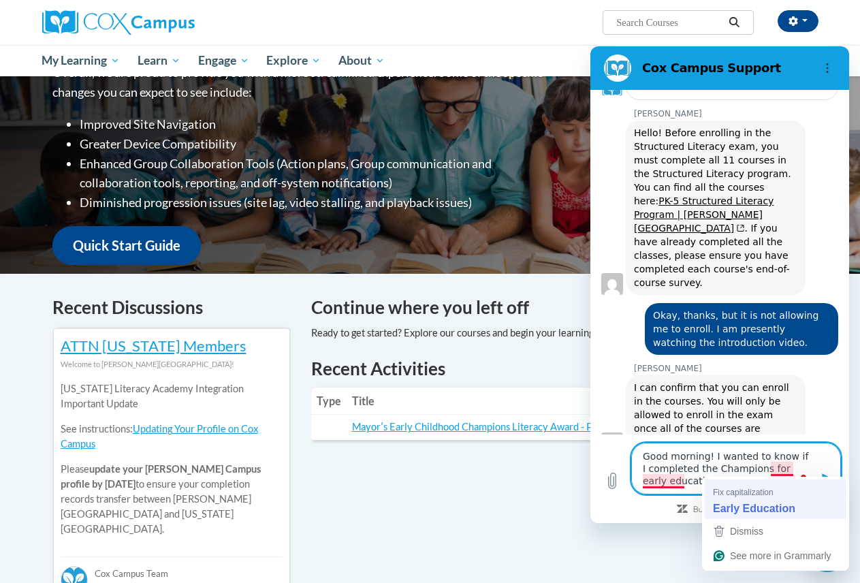
type textarea "Good morning! I wanted to know if I completed the Champions for Early Education…"
type textarea "x"
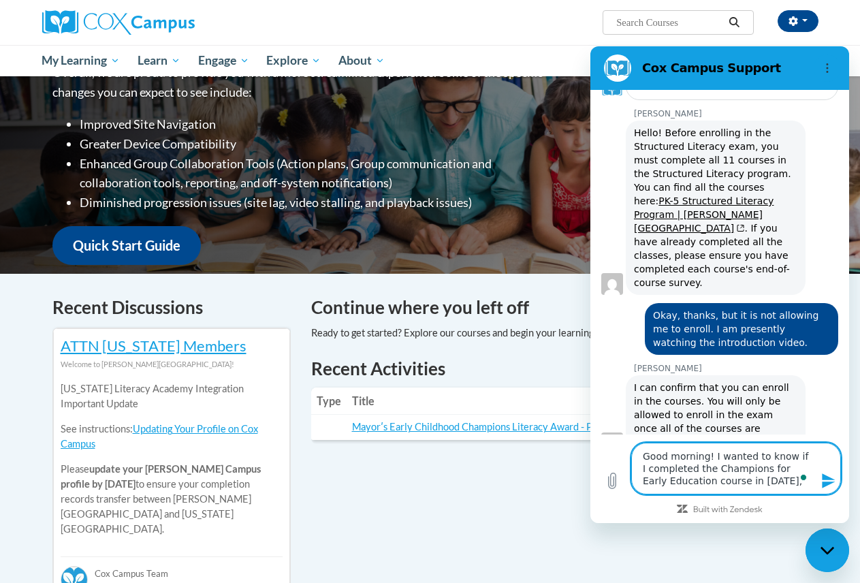
click at [764, 483] on textarea "Good morning! I wanted to know if I completed the Champions for Early Education…" at bounding box center [737, 469] width 210 height 52
type textarea "Good morning! I wanted to know if I completed the Champions for Early Education…"
type textarea "x"
type textarea "Good morning! I wanted to know if I completed the Champions for Early Education…"
type textarea "x"
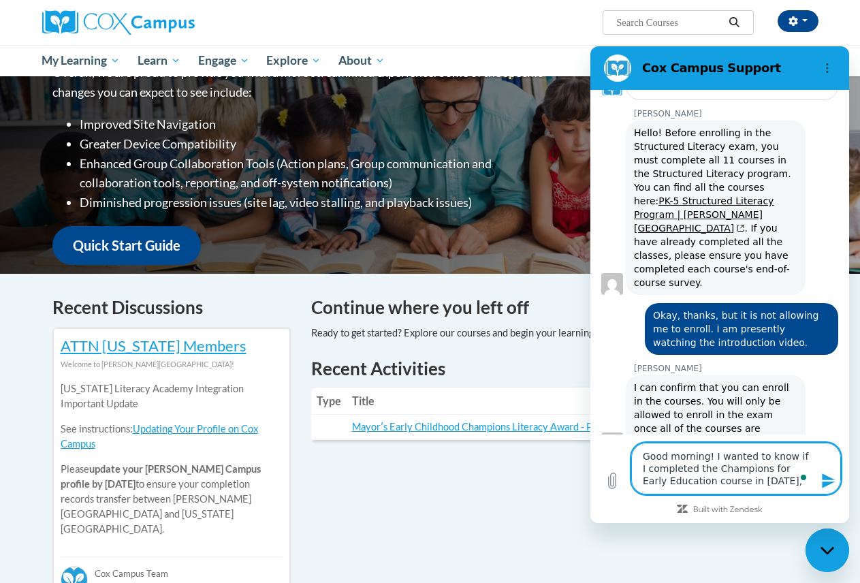
type textarea "Good morning! I wanted to know if I completed the Champions for Early Education…"
type textarea "x"
type textarea "Good morning! I wanted to know if I completed the Champions for Early Education…"
type textarea "x"
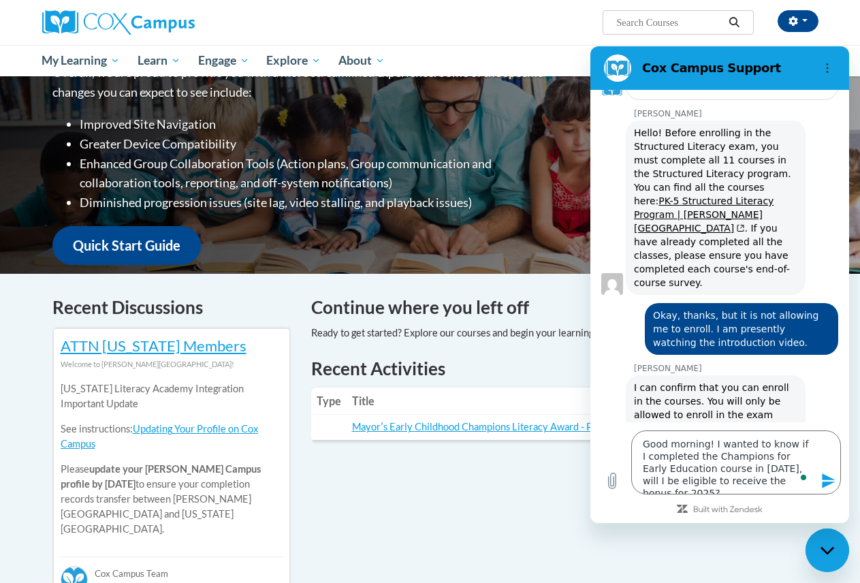
click at [824, 481] on icon "Send message" at bounding box center [829, 481] width 16 height 16
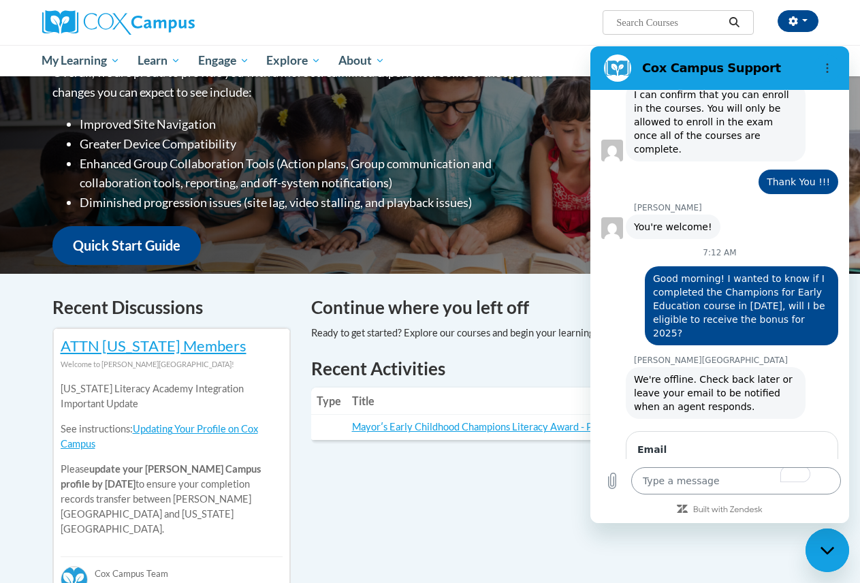
scroll to position [1136, 0]
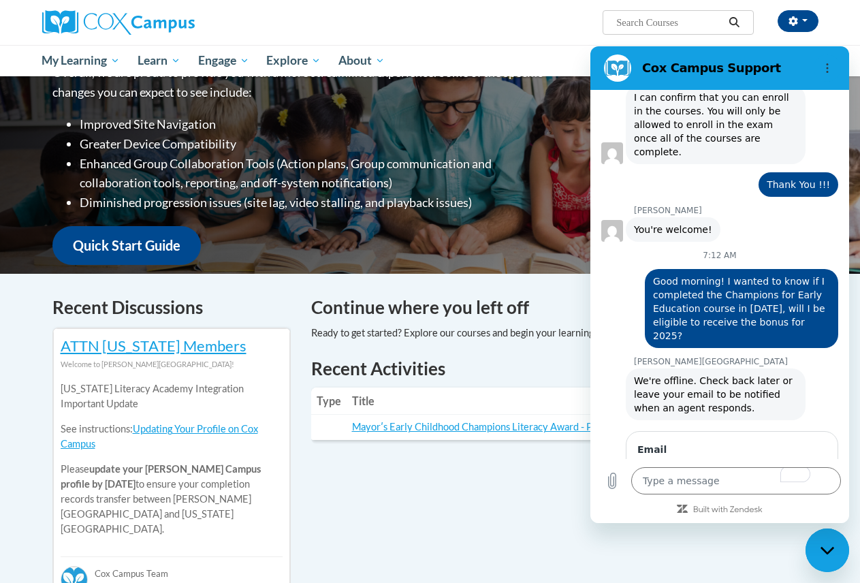
click at [792, 507] on span "Send" at bounding box center [804, 515] width 24 height 16
